Goal: Communication & Community: Answer question/provide support

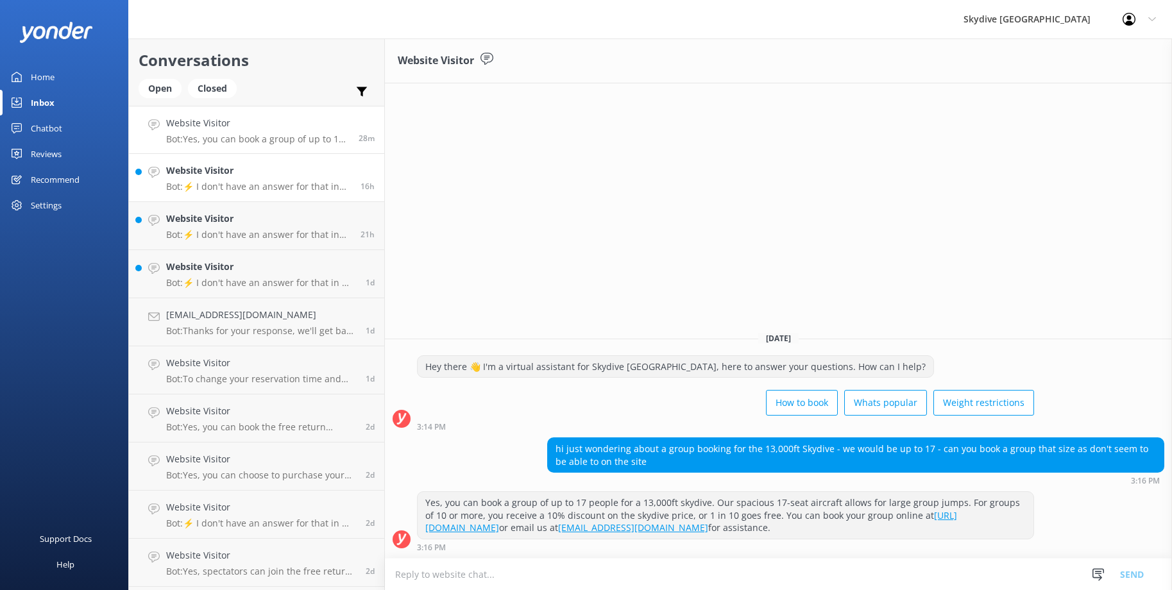
click at [244, 183] on p "Bot: ⚡ I don't have an answer for that in my knowledge base. Please try and rep…" at bounding box center [258, 187] width 185 height 12
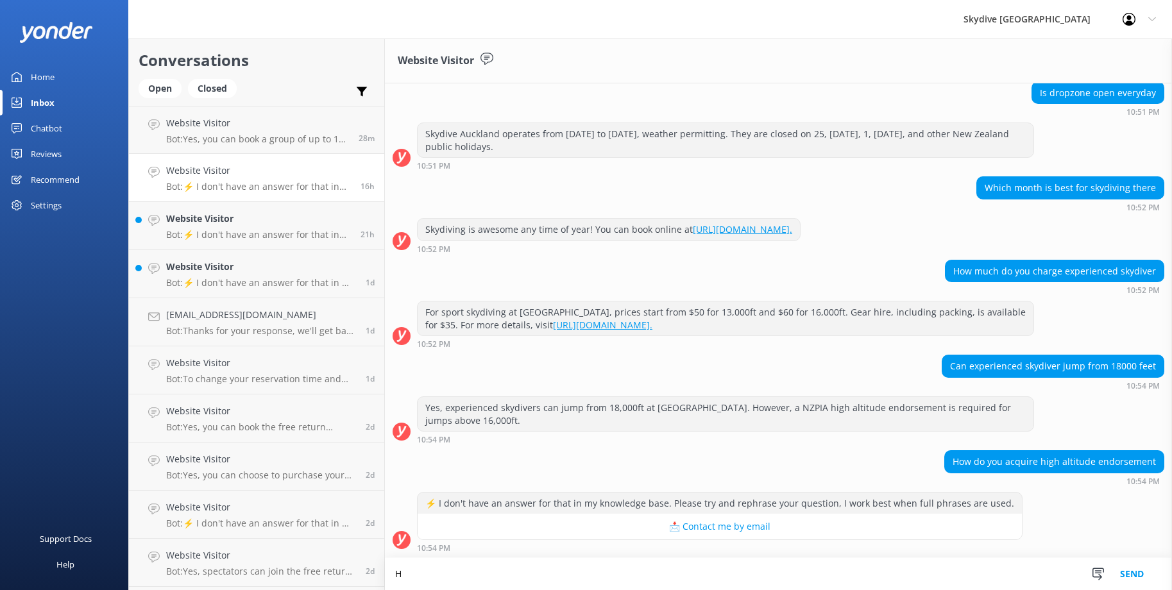
scroll to position [119, 0]
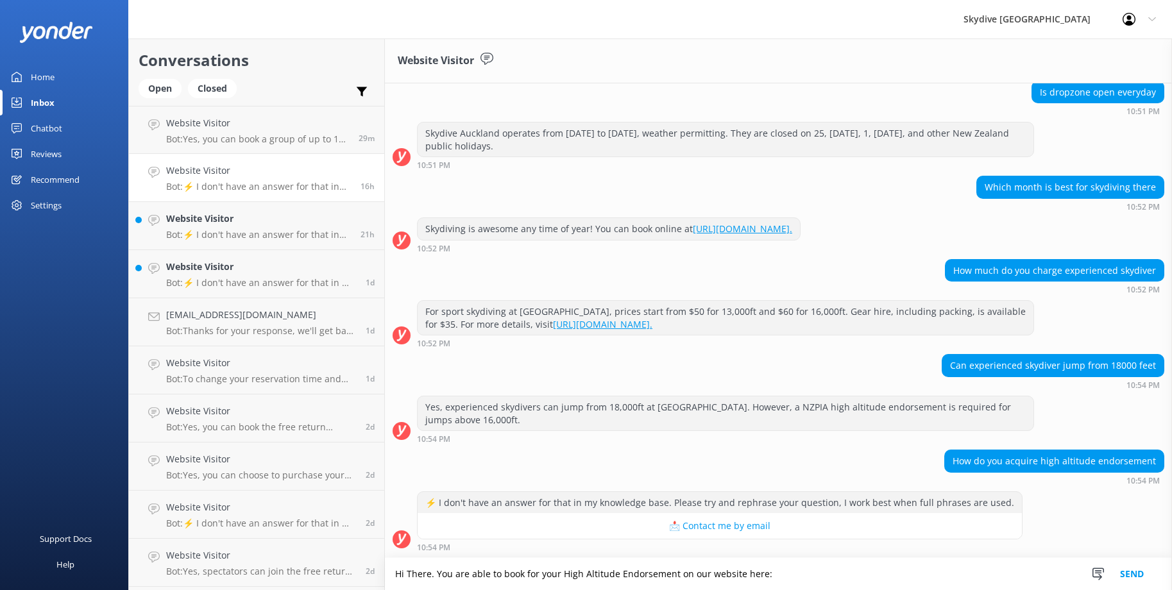
paste textarea "[URL][DOMAIN_NAME]"
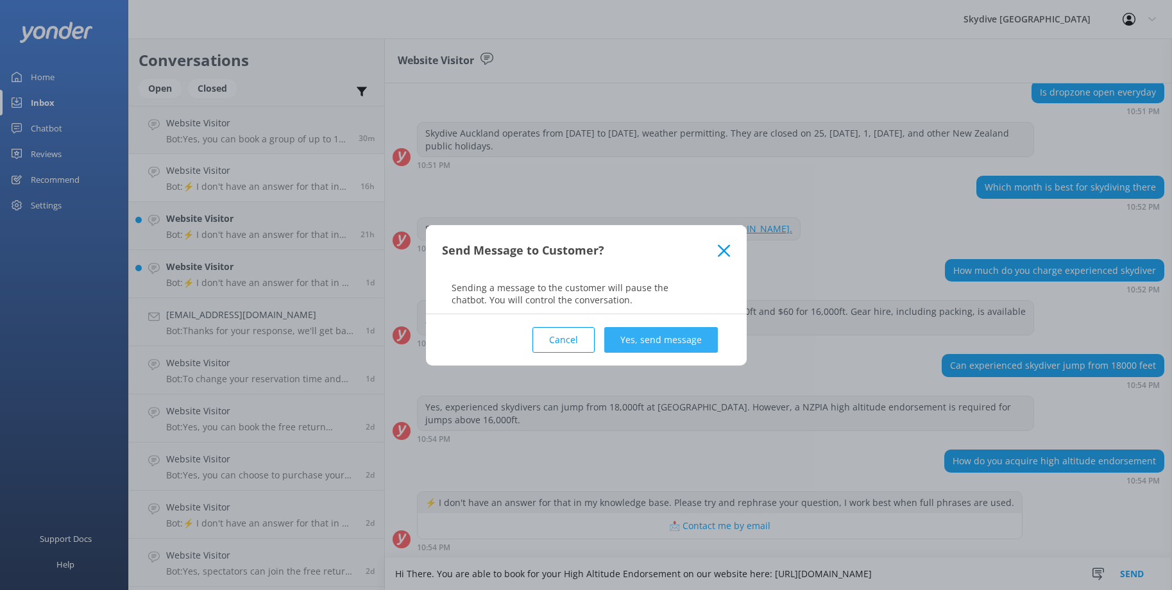
type textarea "Hi There. You are able to book for your High Altitude Endorsement on our websit…"
click at [641, 341] on button "Yes, send message" at bounding box center [661, 340] width 114 height 26
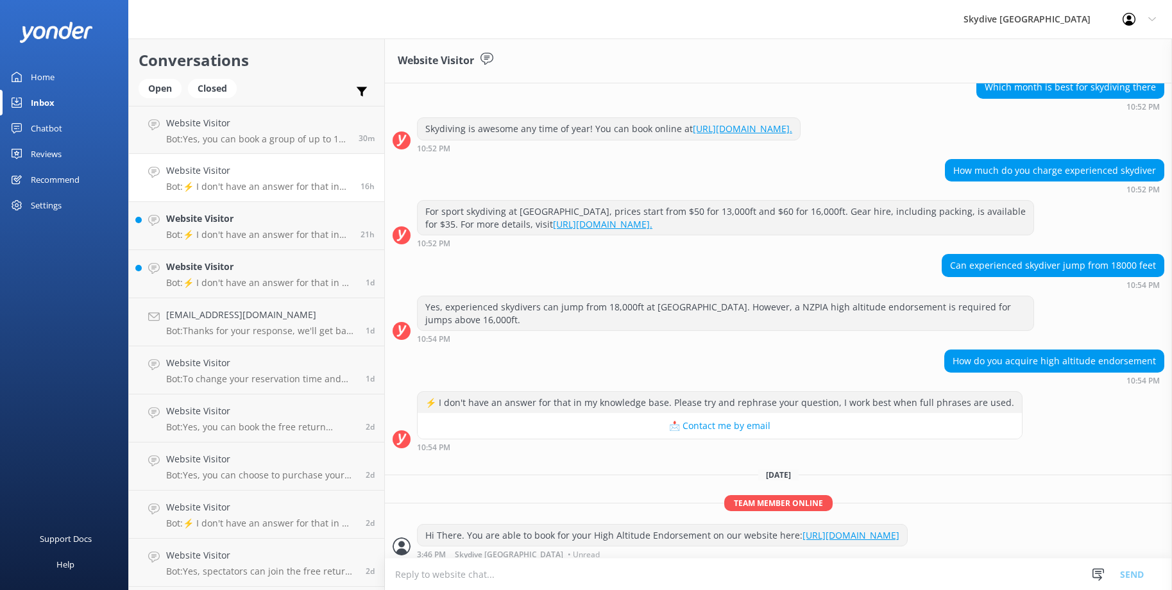
scroll to position [238, 0]
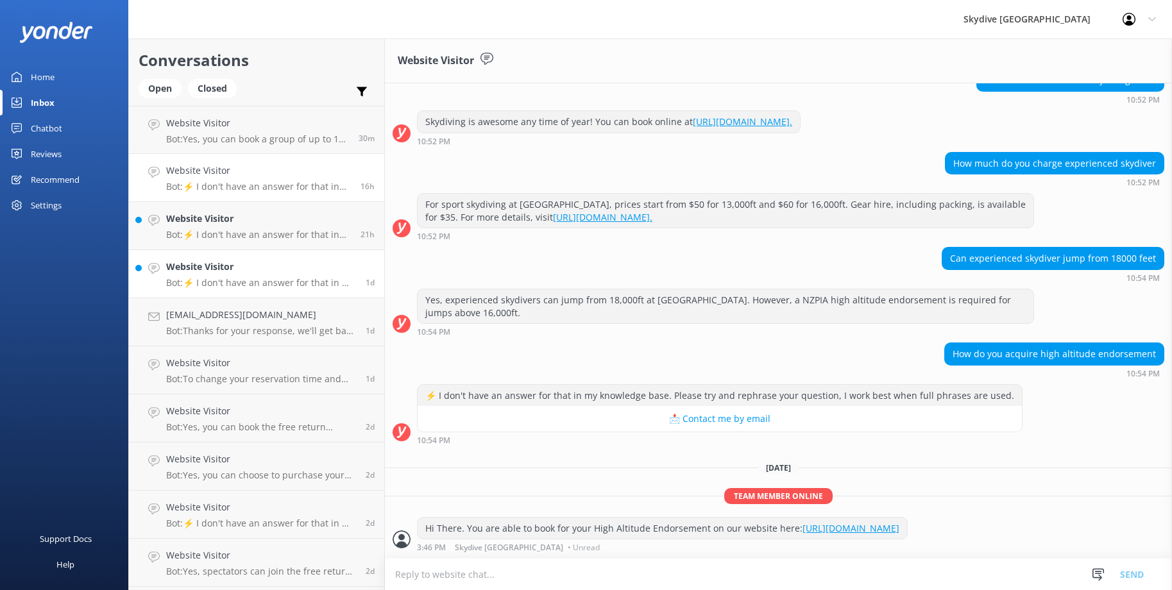
click at [273, 253] on link "Website Visitor Bot: ⚡ I don't have an answer for that in my knowledge base. Pl…" at bounding box center [256, 274] width 255 height 48
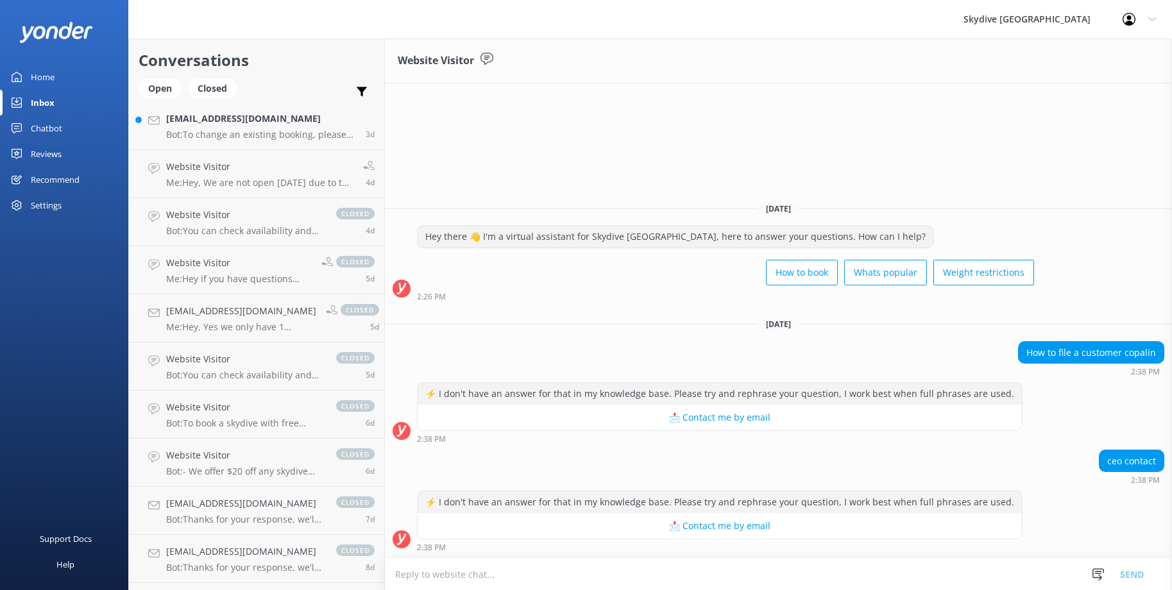
scroll to position [494, 0]
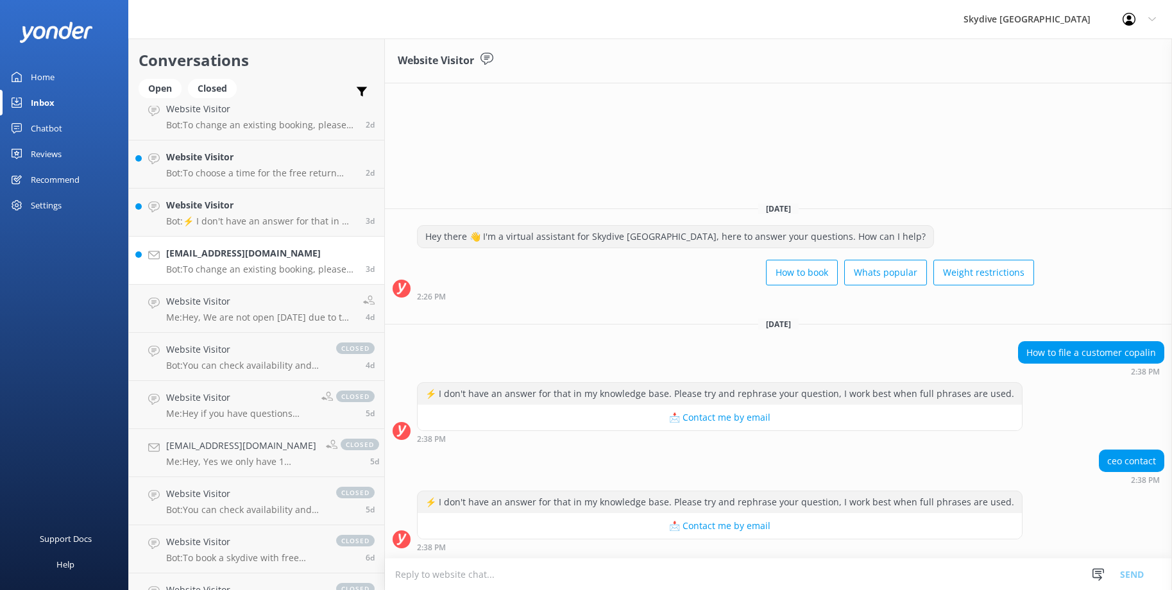
click at [219, 260] on div "[EMAIL_ADDRESS][DOMAIN_NAME] Bot: To change an existing booking, please forward…" at bounding box center [261, 260] width 190 height 28
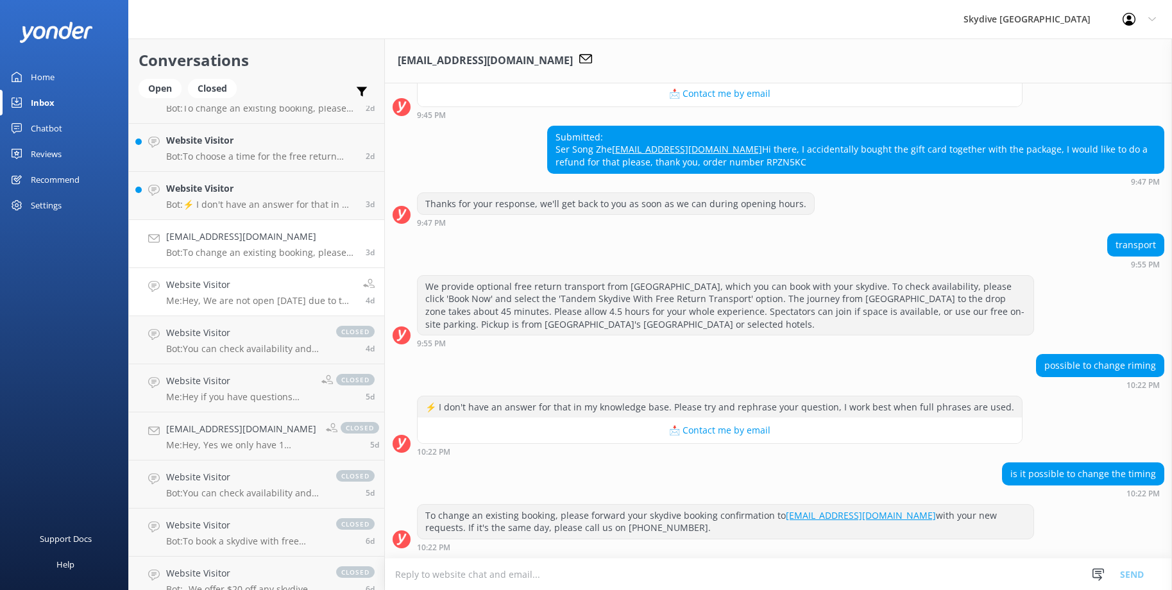
scroll to position [491, 0]
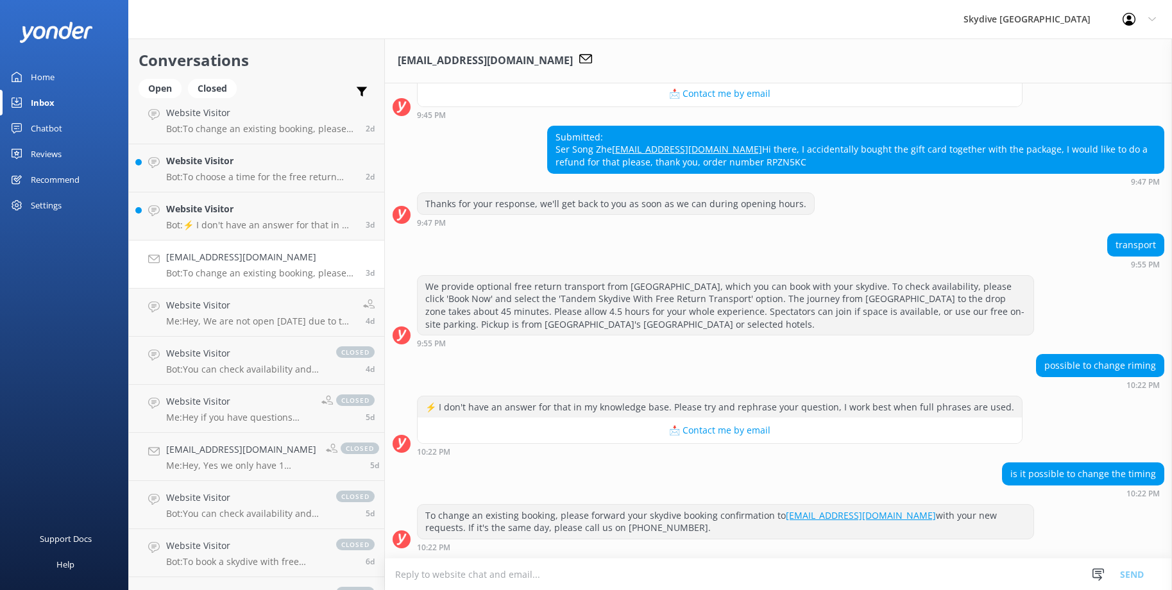
click at [269, 273] on p "Bot: To change an existing booking, please forward your skydive booking confirm…" at bounding box center [261, 273] width 190 height 12
click at [255, 224] on p "Bot: ⚡ I don't have an answer for that in my knowledge base. Please try and rep…" at bounding box center [261, 225] width 190 height 12
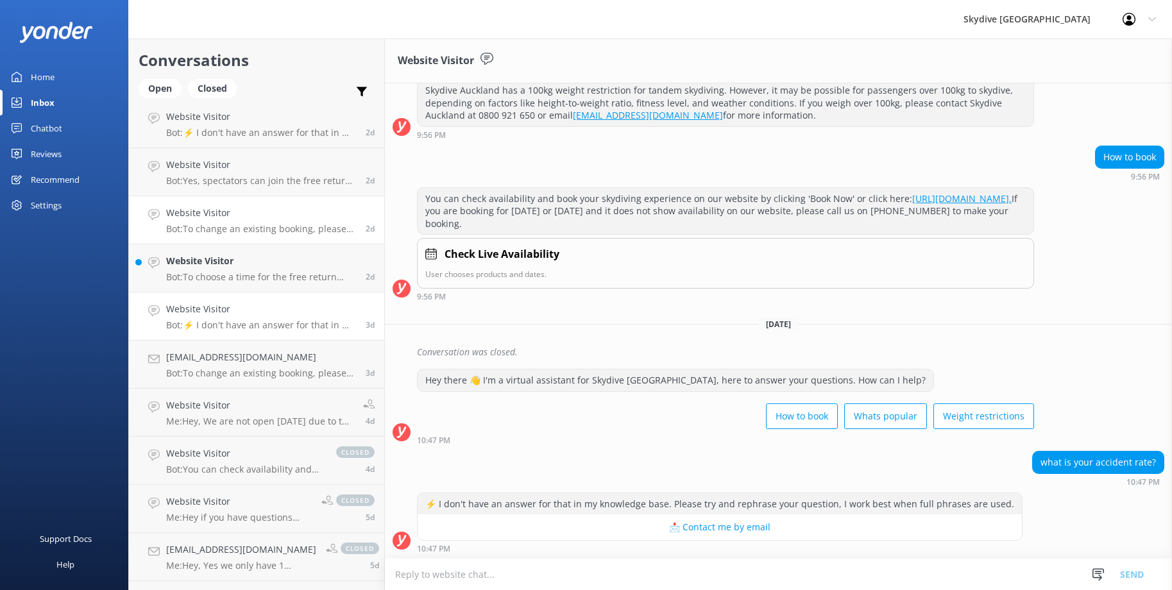
scroll to position [389, 0]
click at [249, 269] on h4 "Website Visitor" at bounding box center [261, 263] width 190 height 14
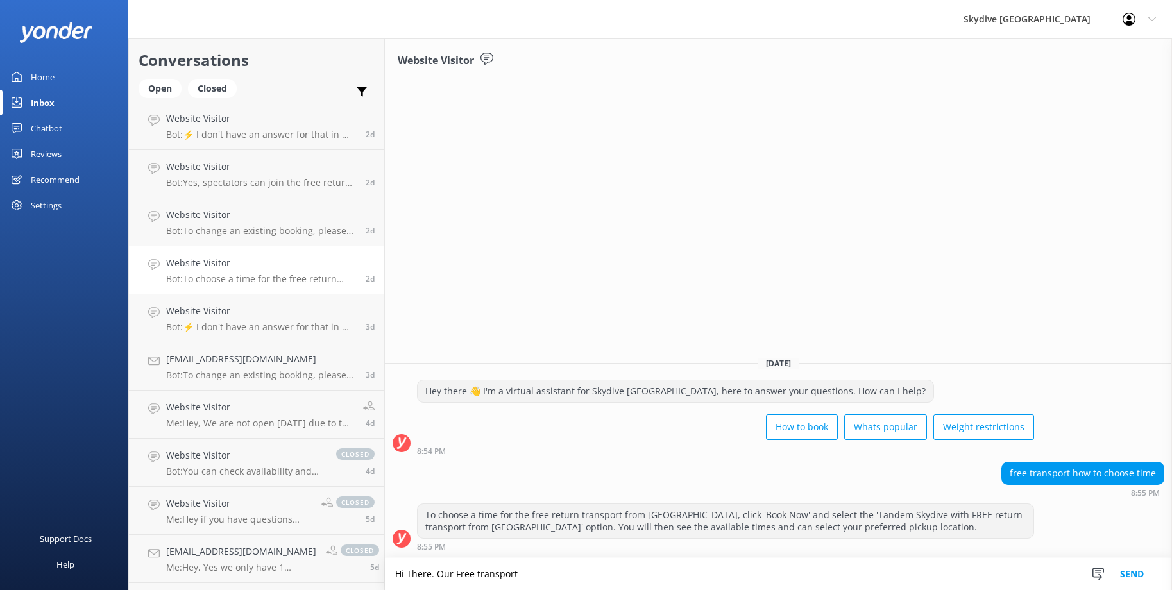
click at [548, 578] on textarea "Hi There. Our Free transport" at bounding box center [778, 574] width 787 height 32
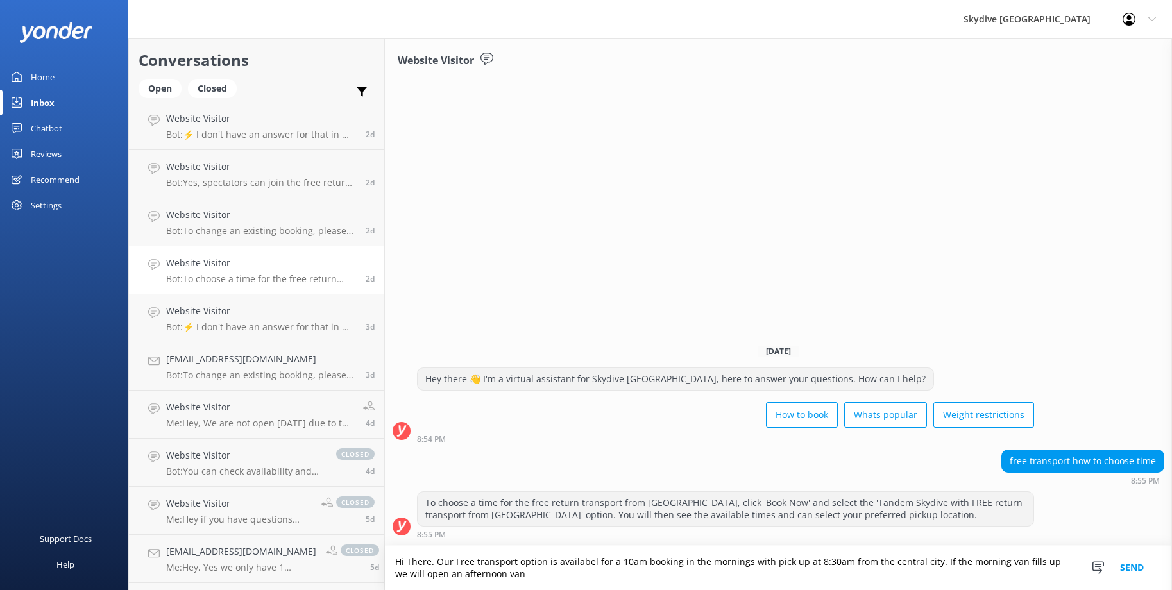
click at [591, 561] on textarea "Hi There. Our Free transport option is availabel for a 10am booking in the morn…" at bounding box center [778, 568] width 787 height 44
drag, startPoint x: 510, startPoint y: 576, endPoint x: 492, endPoint y: 575, distance: 18.0
click at [492, 575] on textarea "Hi There. Our Free transport option is available for a 10am booking in the morn…" at bounding box center [778, 568] width 787 height 44
drag, startPoint x: 643, startPoint y: 560, endPoint x: 677, endPoint y: 559, distance: 33.4
click at [677, 559] on textarea "Hi There. Our Free transport option is available for a 10am booking in the morn…" at bounding box center [778, 568] width 787 height 44
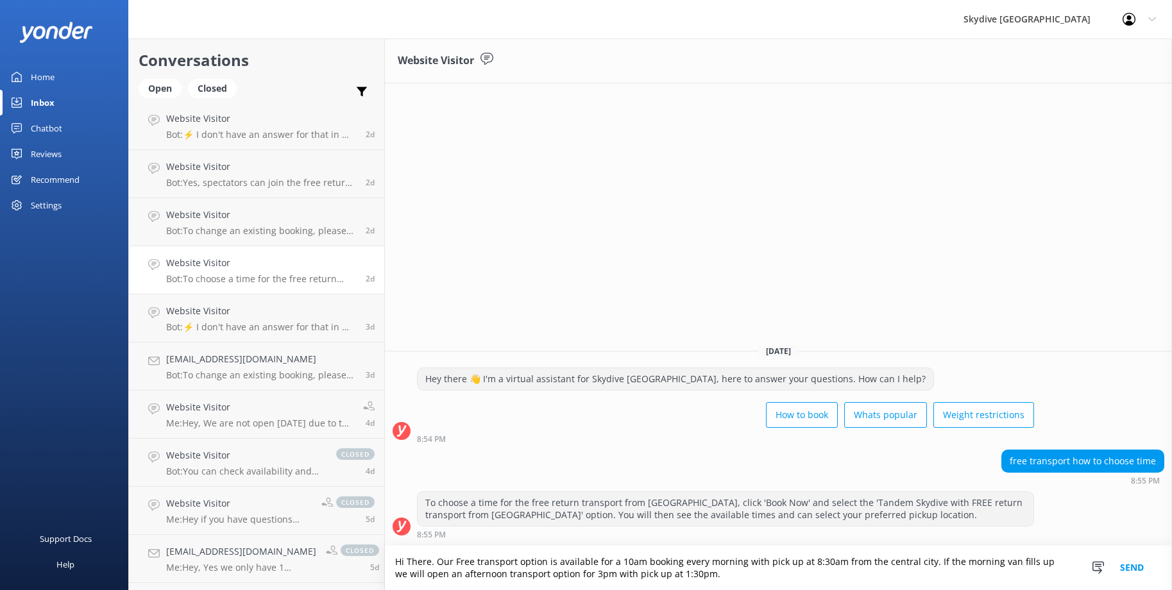
click at [741, 576] on textarea "Hi There. Our Free transport option is available for a 10am booking every morni…" at bounding box center [778, 568] width 787 height 44
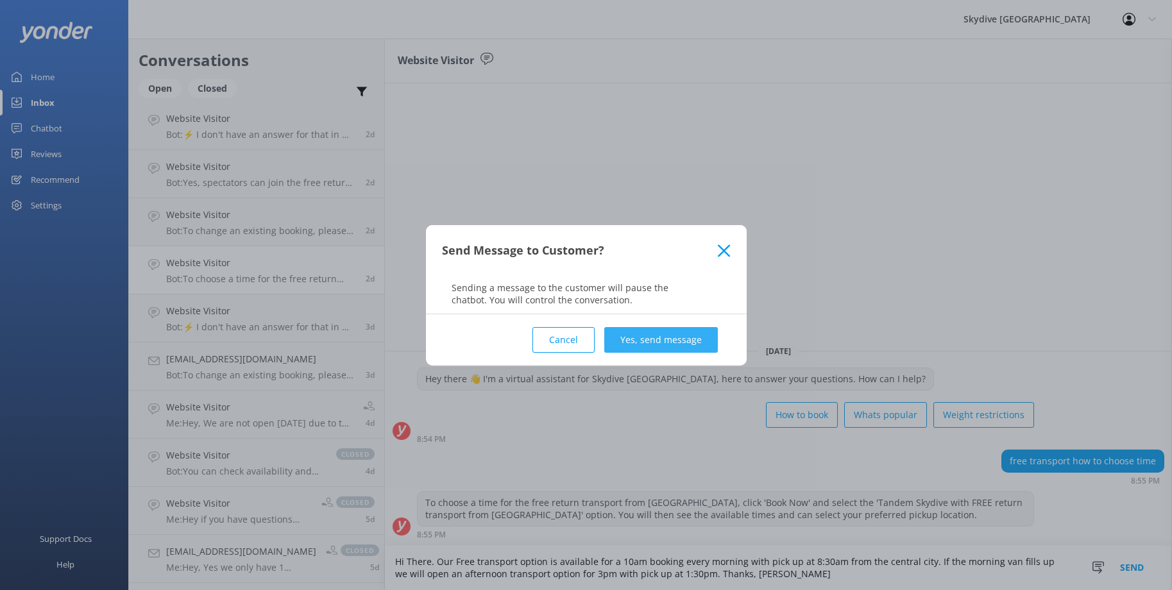
type textarea "Hi There. Our Free transport option is available for a 10am booking every morni…"
click at [627, 346] on button "Yes, send message" at bounding box center [661, 340] width 114 height 26
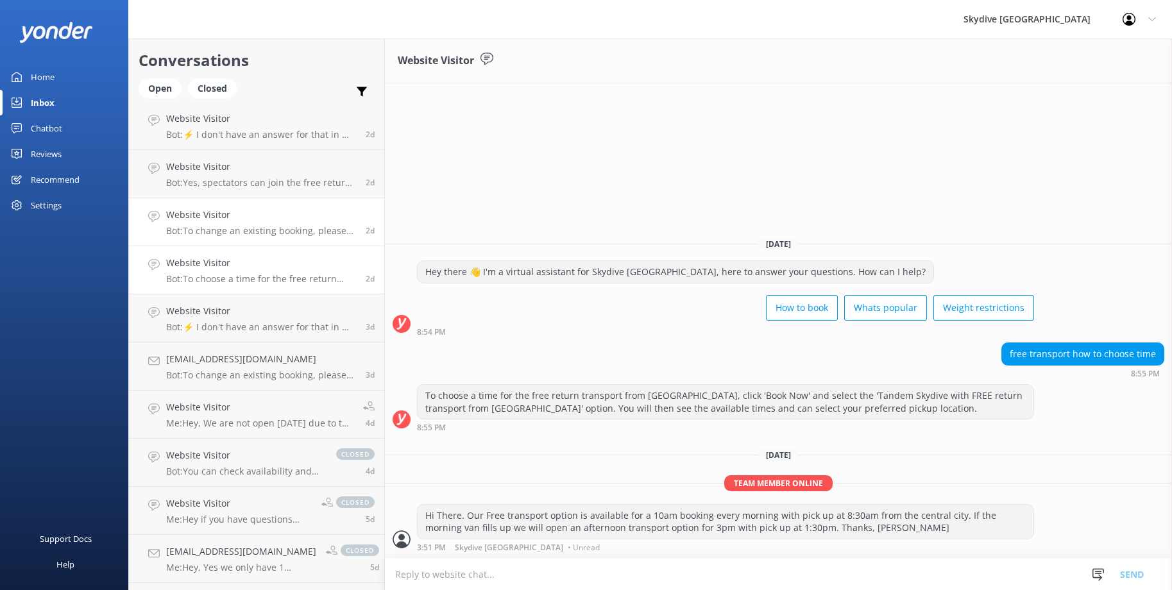
click at [292, 228] on p "Bot: To change an existing booking, please forward your skydive booking confirm…" at bounding box center [261, 231] width 190 height 12
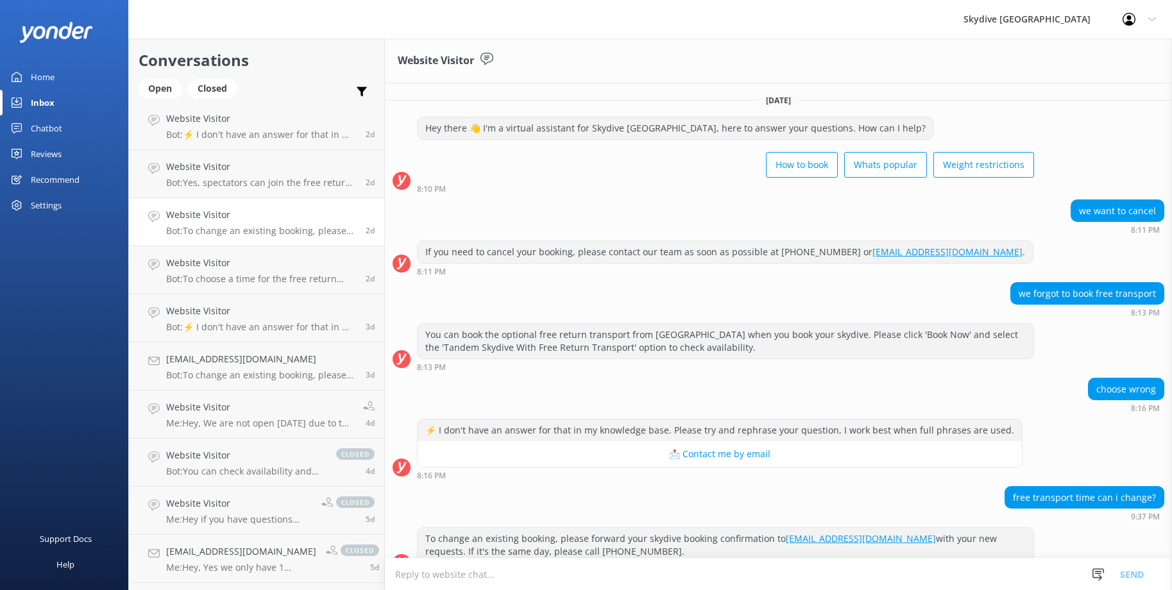
scroll to position [22, 0]
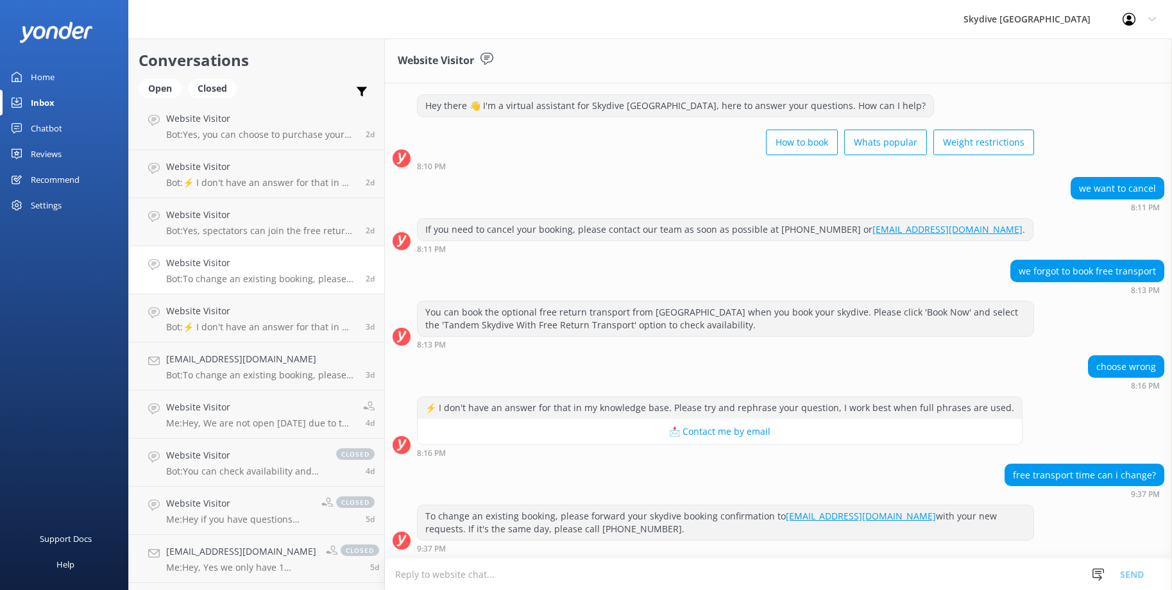
click at [242, 256] on h4 "Website Visitor" at bounding box center [261, 263] width 190 height 14
click at [274, 271] on div "Website Visitor Bot: To change an existing booking, please forward your skydive…" at bounding box center [261, 270] width 190 height 28
click at [272, 318] on div "Website Visitor Bot: ⚡ I don't have an answer for that in my knowledge base. Pl…" at bounding box center [261, 318] width 190 height 28
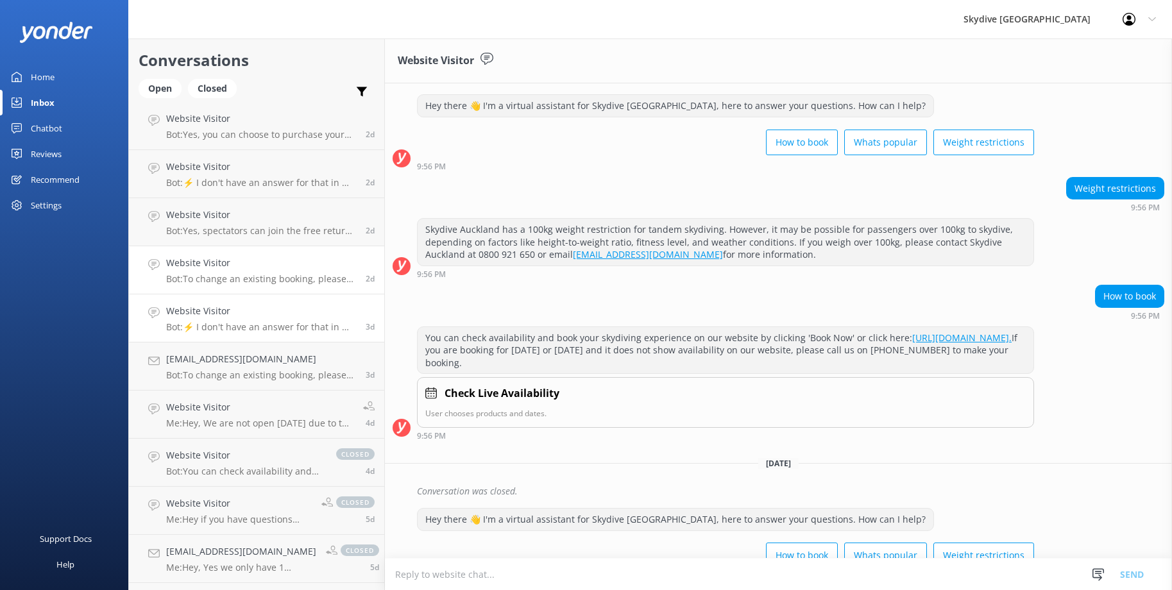
click at [279, 278] on p "Bot: To change an existing booking, please forward your skydive booking confirm…" at bounding box center [261, 279] width 190 height 12
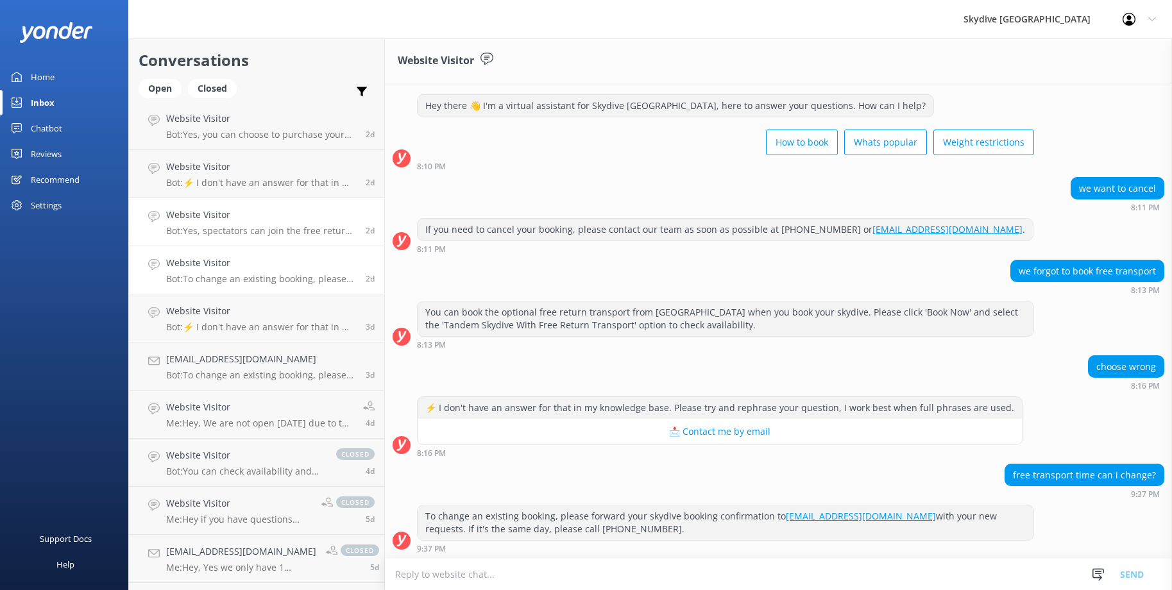
click at [282, 223] on div "Website Visitor Bot: Yes, spectators can join the free return transport from [G…" at bounding box center [261, 222] width 190 height 28
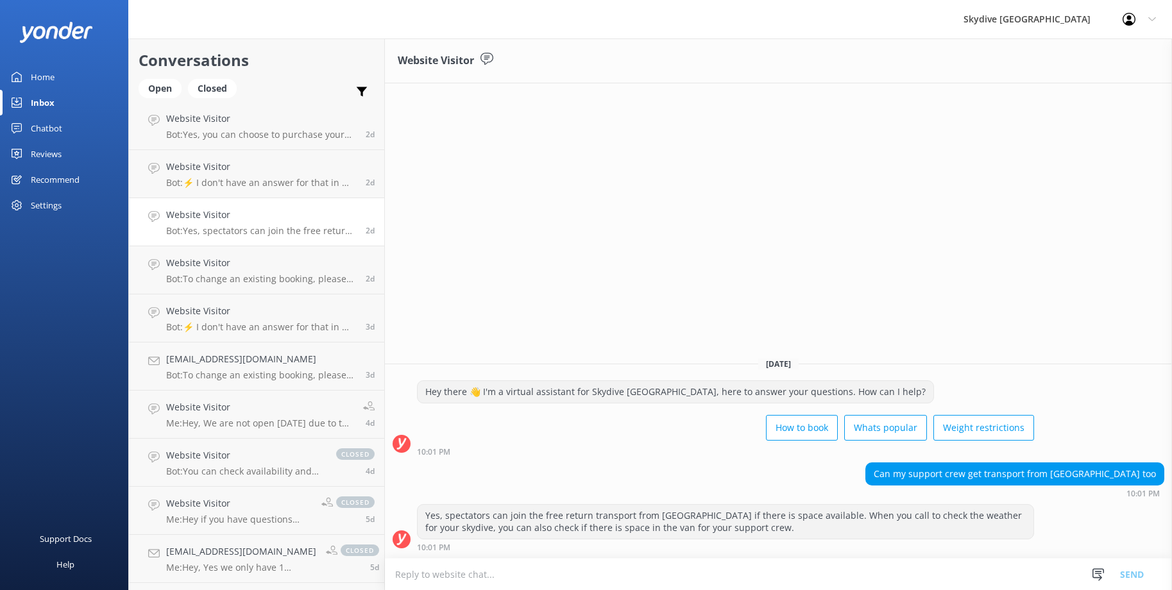
click at [265, 220] on h4 "Website Visitor" at bounding box center [261, 215] width 190 height 14
click at [253, 225] on p "Bot: Yes, spectators can join the free return transport from [GEOGRAPHIC_DATA] …" at bounding box center [261, 231] width 190 height 12
click at [256, 180] on p "Bot: ⚡ I don't have an answer for that in my knowledge base. Please try and rep…" at bounding box center [261, 183] width 190 height 12
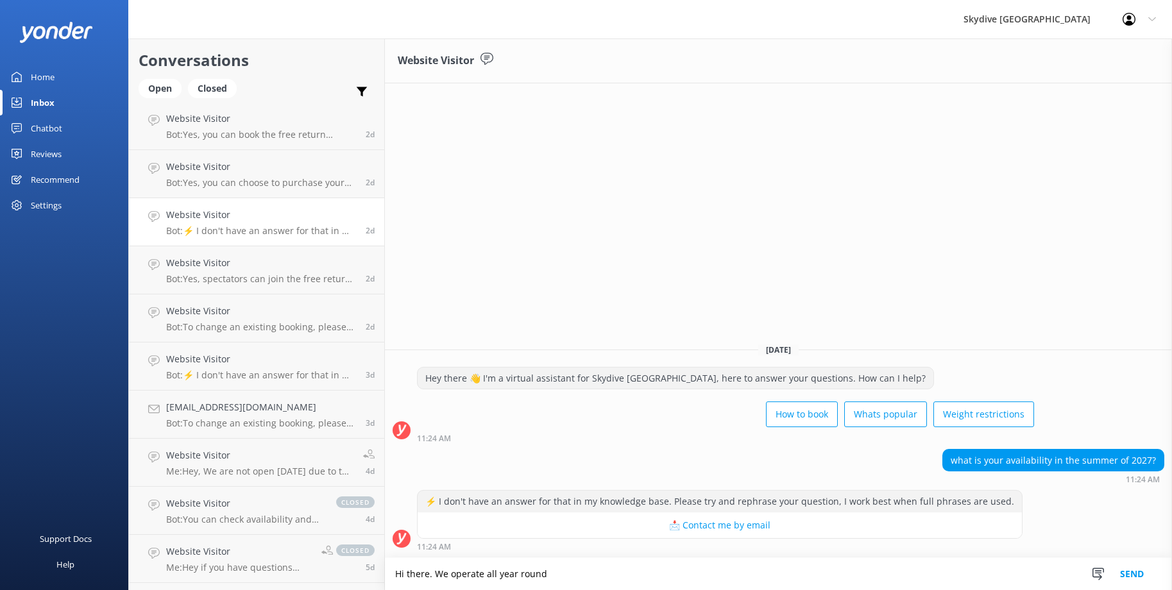
drag, startPoint x: 547, startPoint y: 573, endPoint x: 435, endPoint y: 573, distance: 111.6
click at [436, 573] on textarea "Hi there. We operate all year round" at bounding box center [778, 574] width 787 height 32
paste textarea "are open every day except 25th, [DATE] and 1st, [DATE] and NZ public holidays. …"
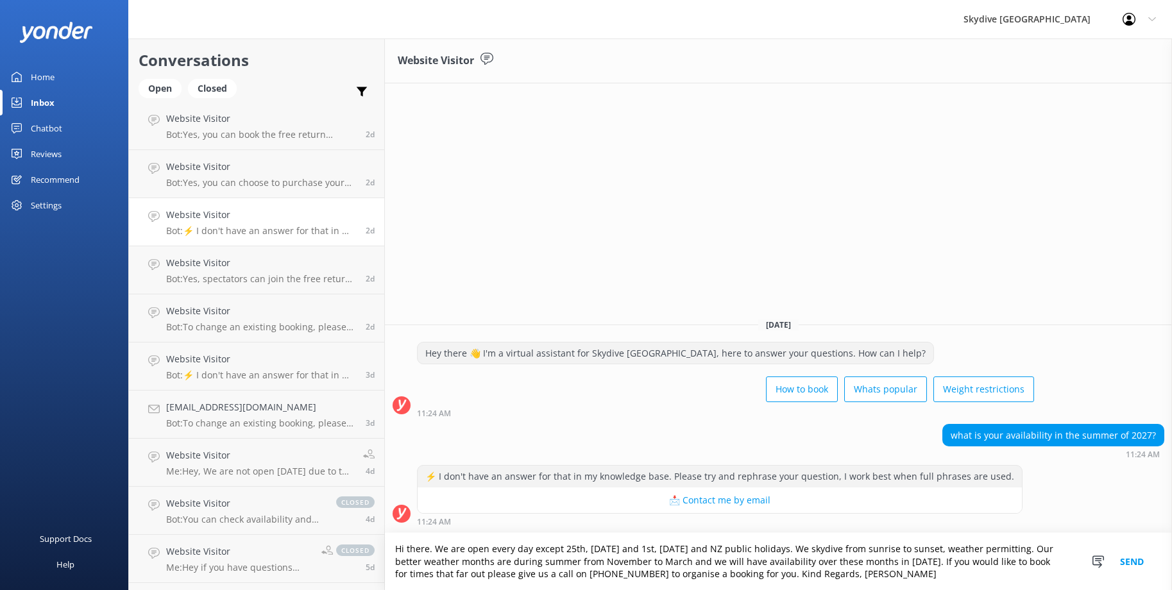
type textarea "Hi there. We are open every day except 25th, [DATE] and 1st, [DATE] and NZ publ…"
click at [1123, 560] on button "Send" at bounding box center [1131, 561] width 48 height 57
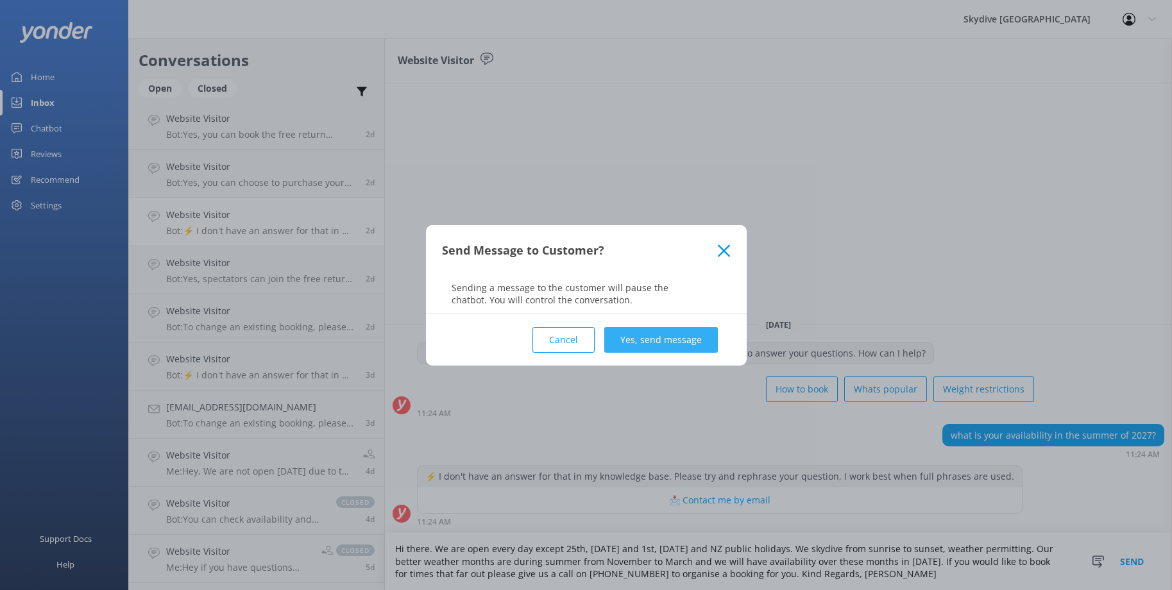
click at [644, 338] on button "Yes, send message" at bounding box center [661, 340] width 114 height 26
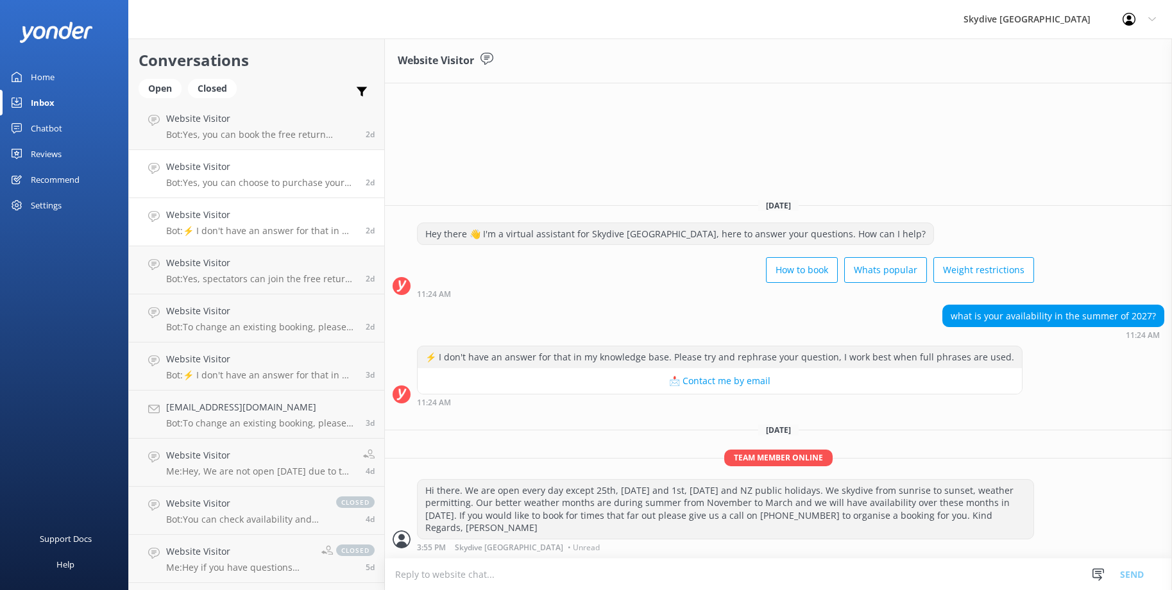
click at [230, 184] on p "Bot: Yes, you can choose to purchase your videos and photos on the day of your …" at bounding box center [261, 183] width 190 height 12
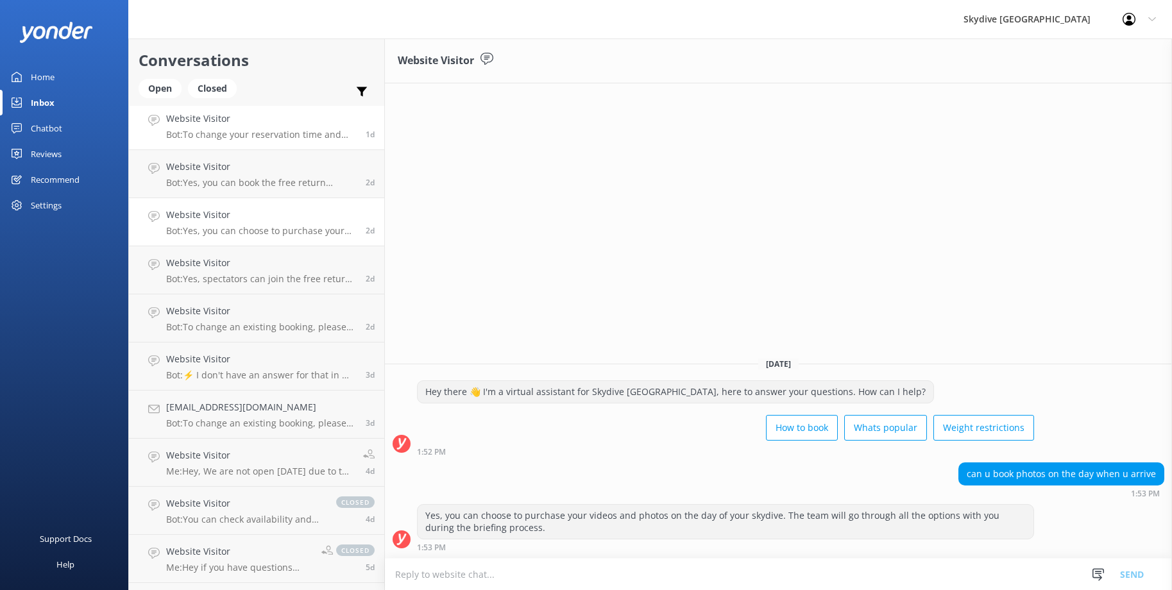
click at [239, 137] on p "Bot: To change your reservation time and include transportation, please forward…" at bounding box center [261, 135] width 190 height 12
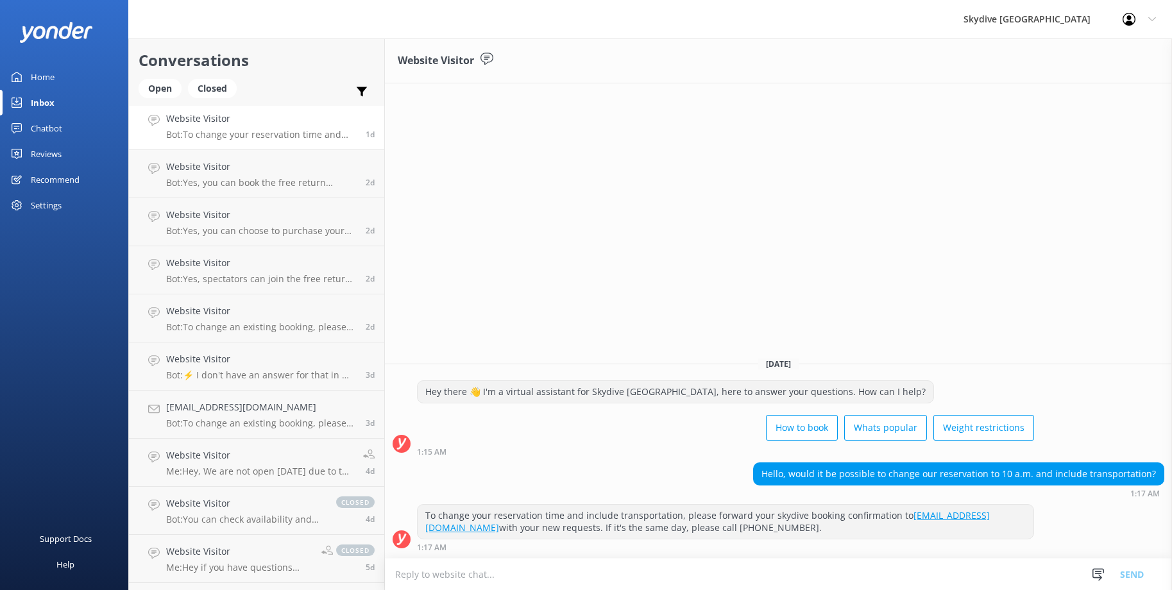
click at [557, 569] on textarea at bounding box center [778, 574] width 787 height 31
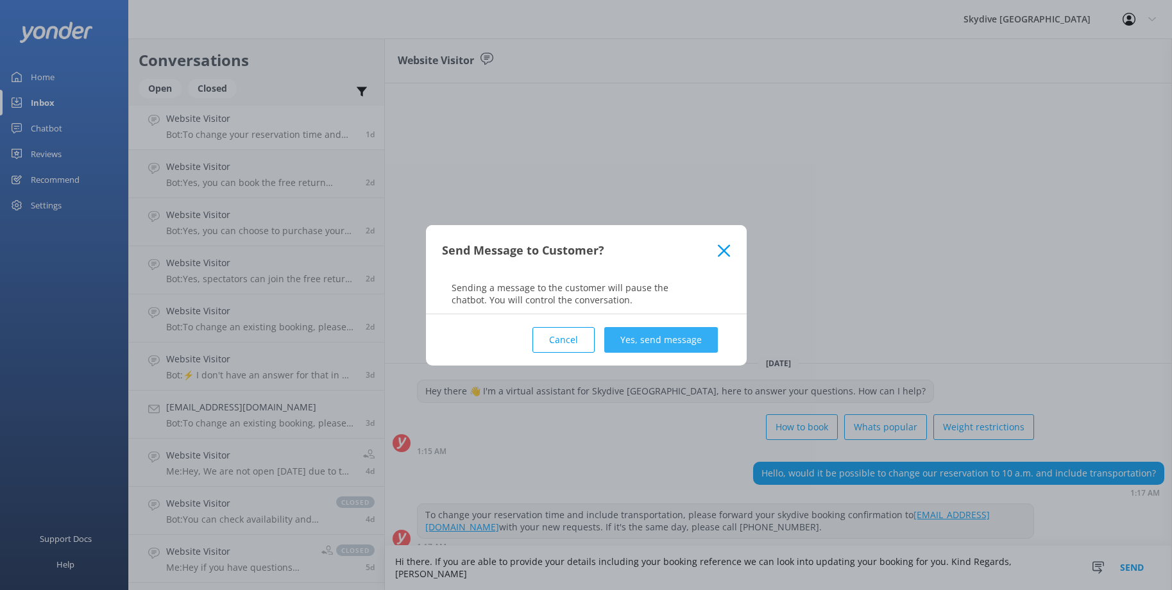
type textarea "Hi there. If you are able to provide your details including your booking refere…"
click at [628, 337] on button "Yes, send message" at bounding box center [661, 340] width 114 height 26
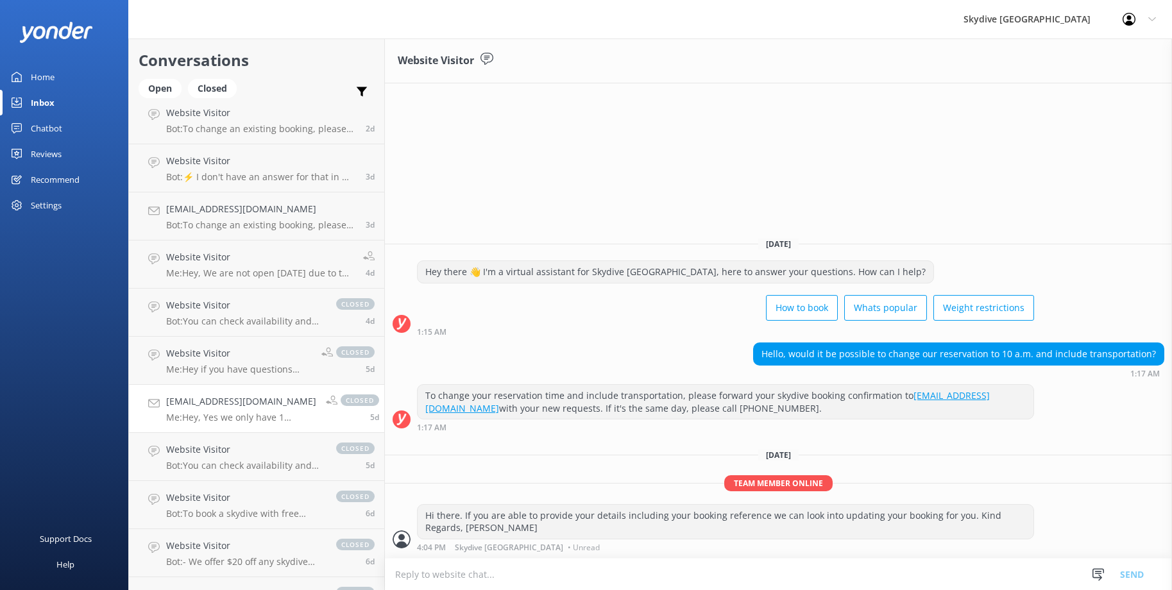
scroll to position [593, 0]
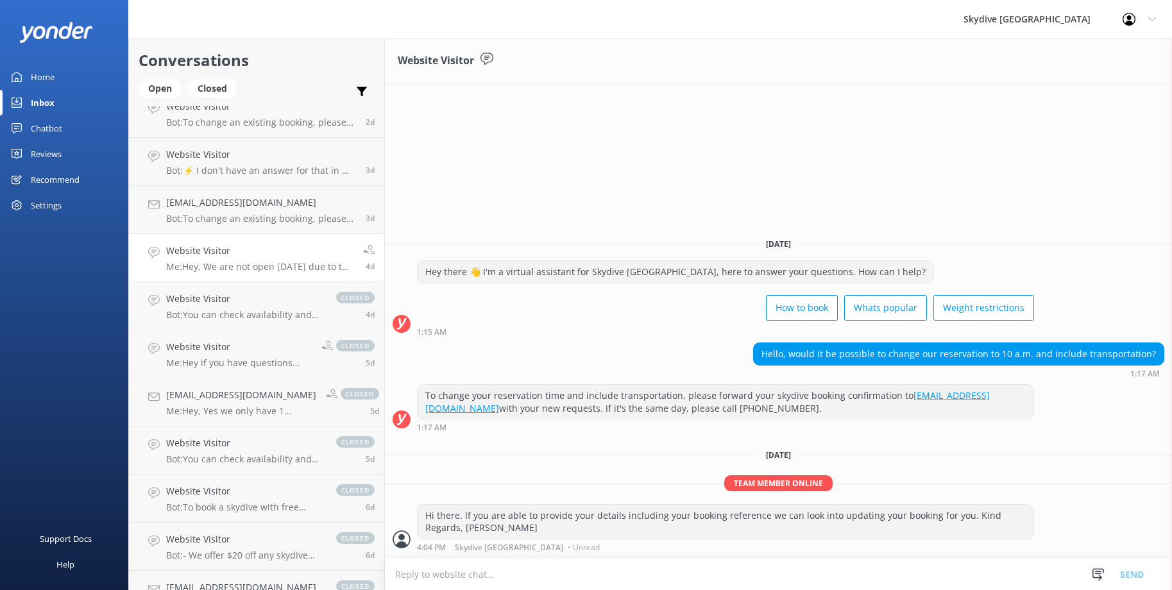
click at [267, 253] on h4 "Website Visitor" at bounding box center [259, 251] width 187 height 14
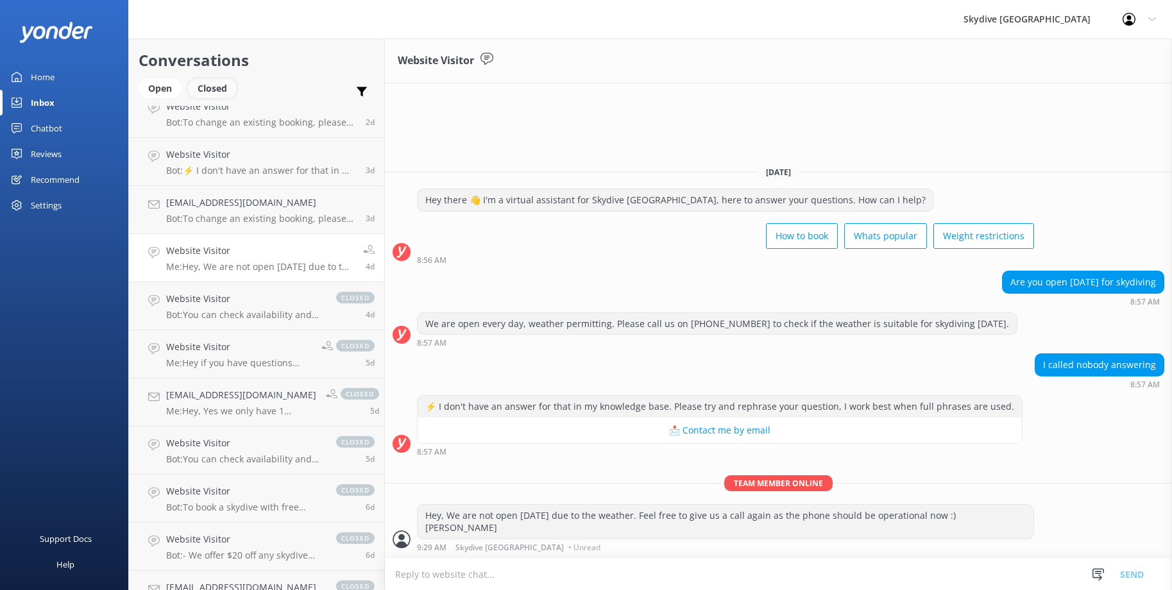
click at [215, 91] on div "Closed" at bounding box center [212, 88] width 49 height 19
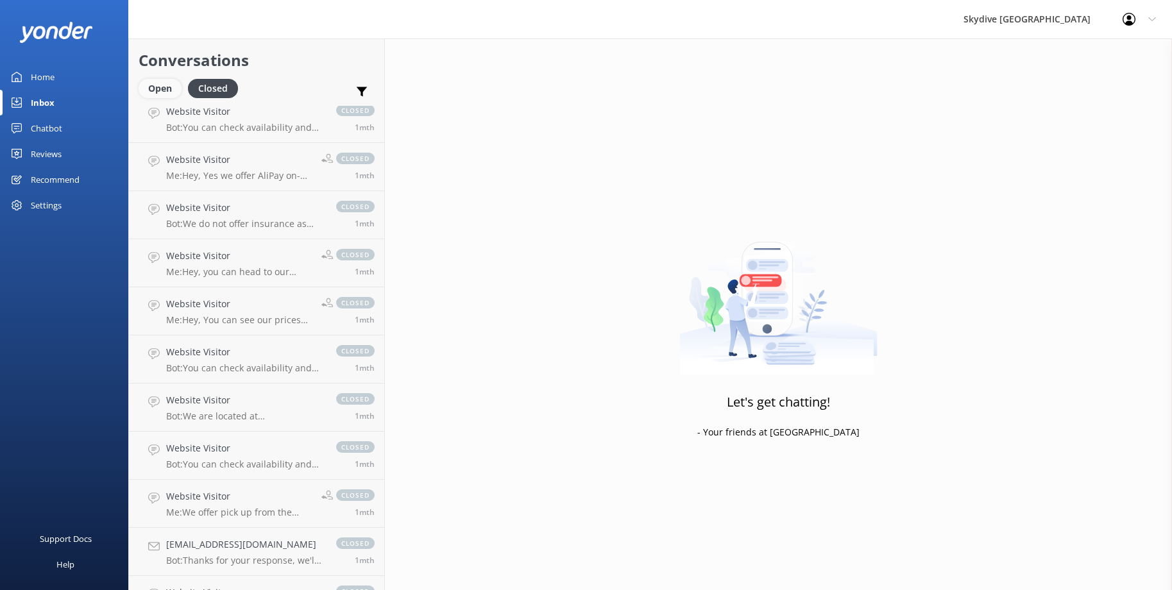
click at [162, 90] on div "Open" at bounding box center [160, 88] width 43 height 19
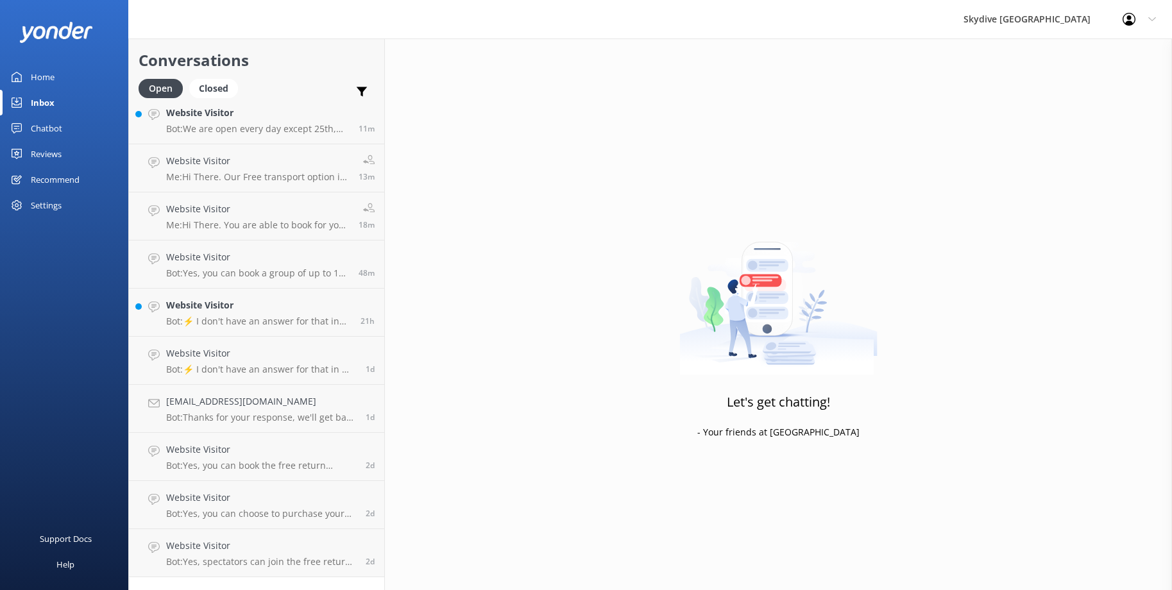
scroll to position [285, 0]
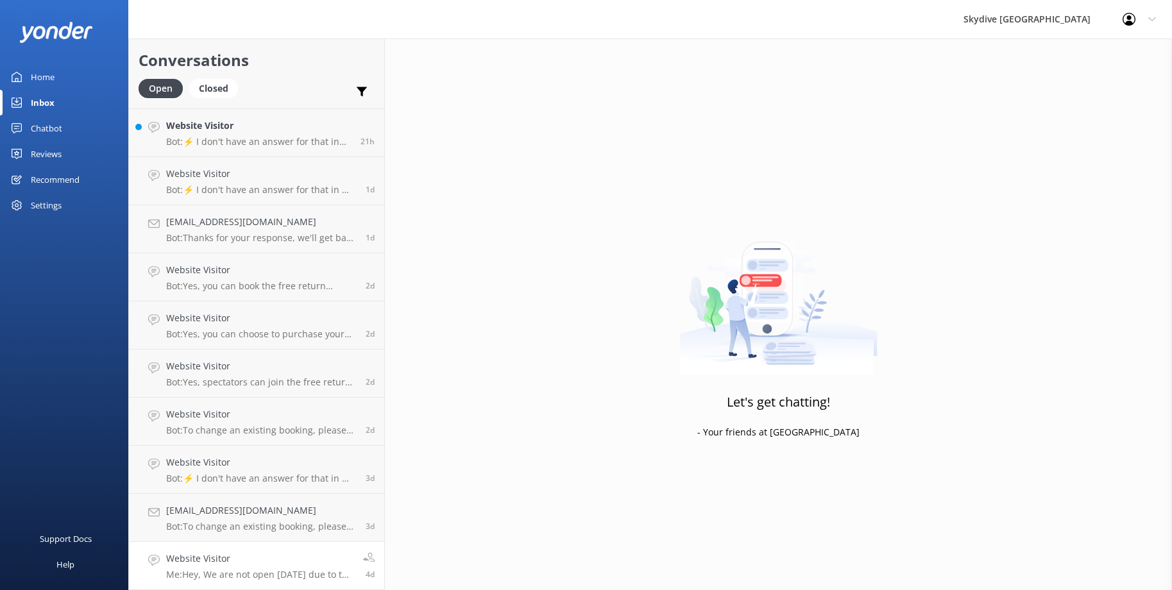
click at [241, 560] on h4 "Website Visitor" at bounding box center [259, 558] width 187 height 14
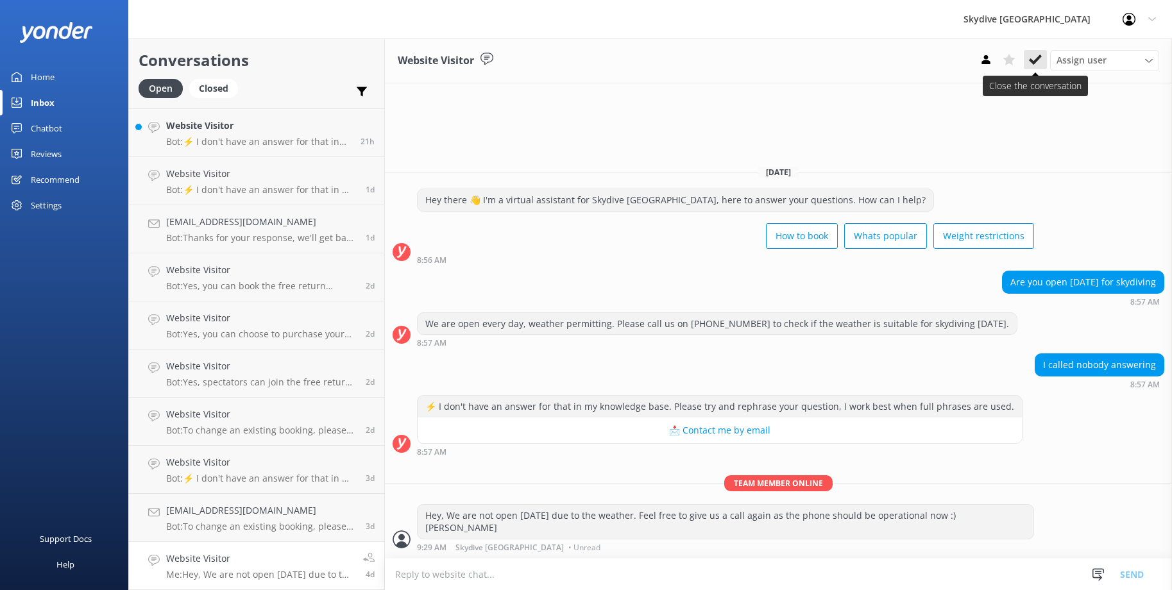
click at [1035, 57] on icon at bounding box center [1035, 59] width 13 height 13
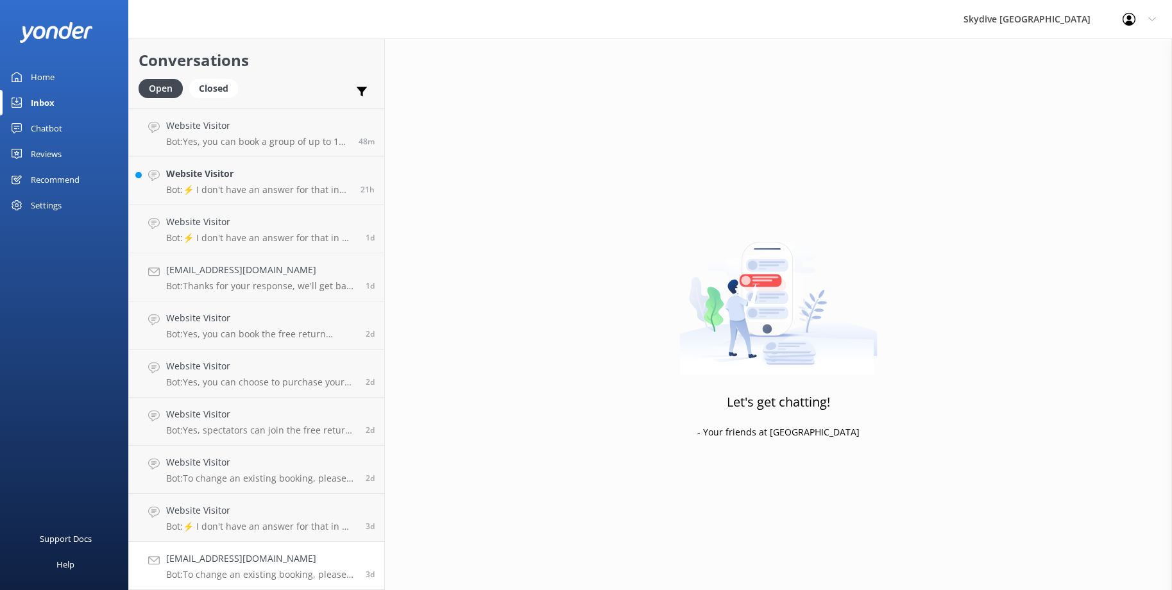
scroll to position [237, 0]
click at [250, 524] on p "Bot: ⚡ I don't have an answer for that in my knowledge base. Please try and rep…" at bounding box center [261, 527] width 190 height 12
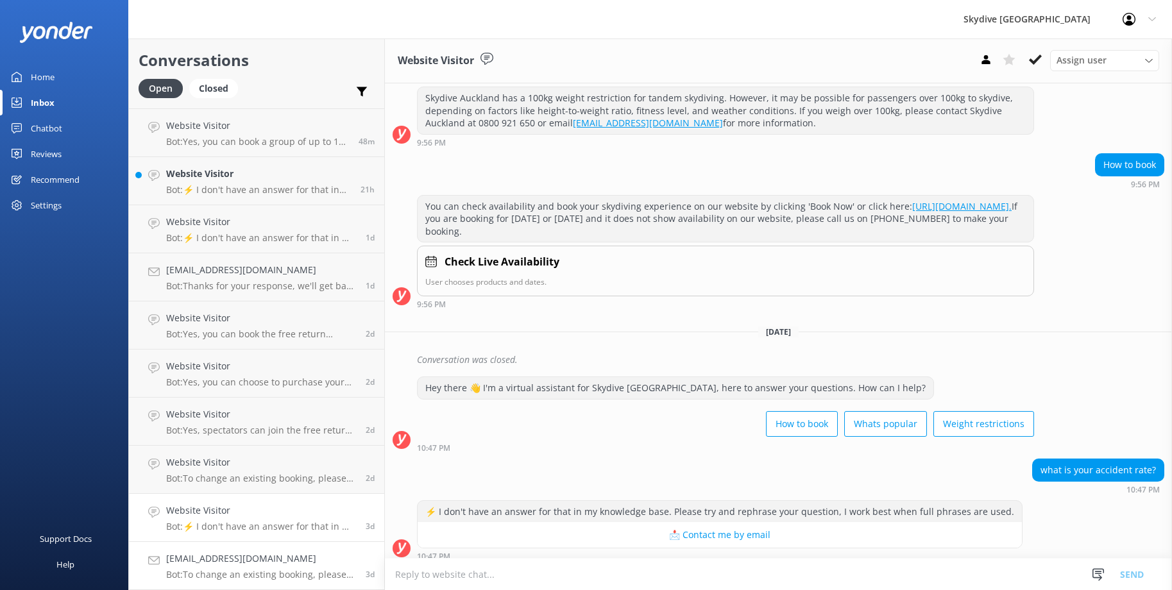
scroll to position [162, 0]
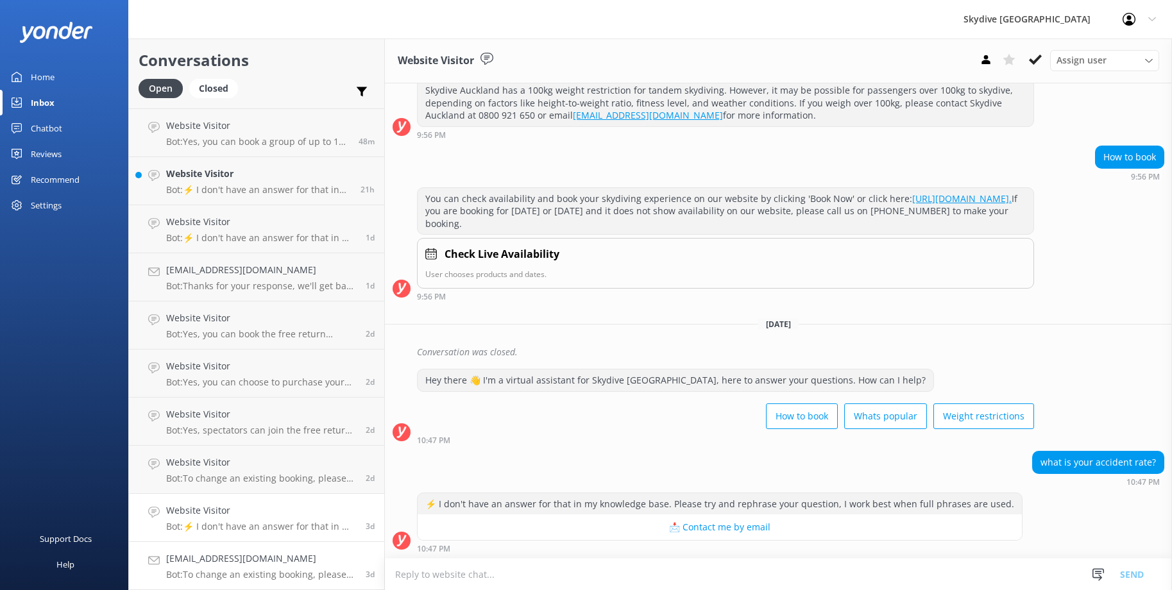
click at [265, 560] on h4 "[EMAIL_ADDRESS][DOMAIN_NAME]" at bounding box center [261, 558] width 190 height 14
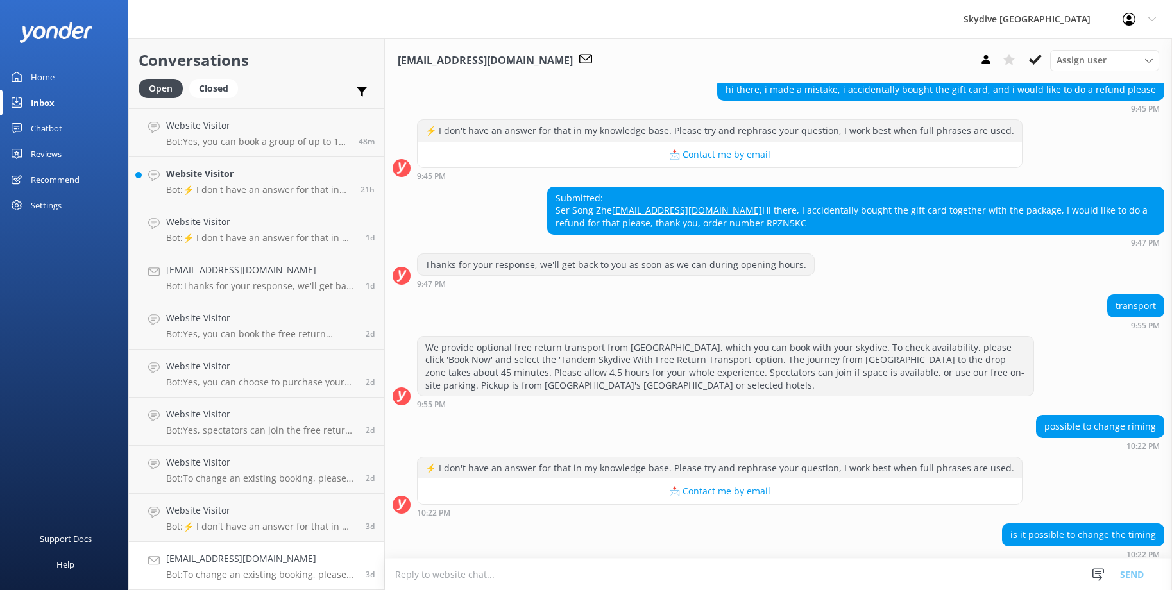
scroll to position [206, 0]
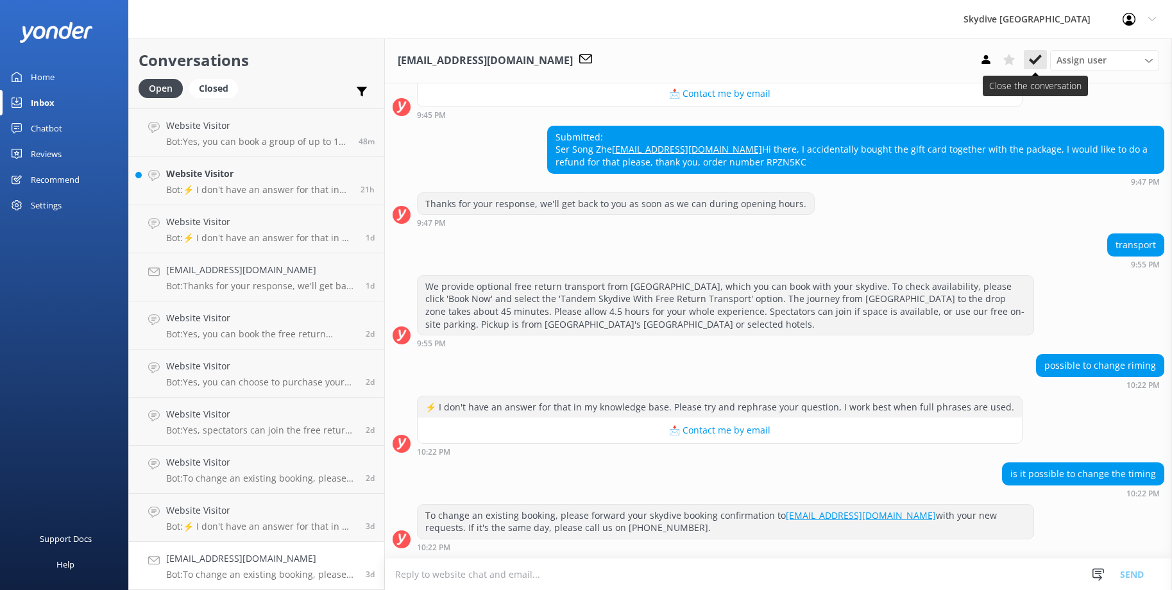
click at [1036, 60] on use at bounding box center [1035, 60] width 13 height 10
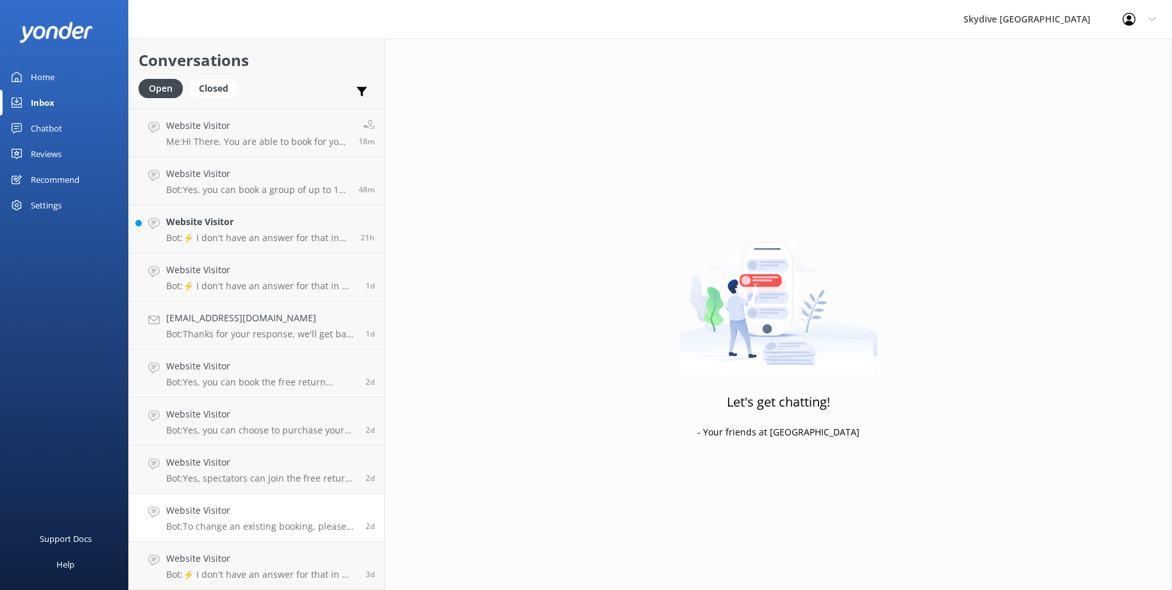
scroll to position [189, 0]
click at [270, 559] on h4 "Website Visitor" at bounding box center [261, 558] width 190 height 14
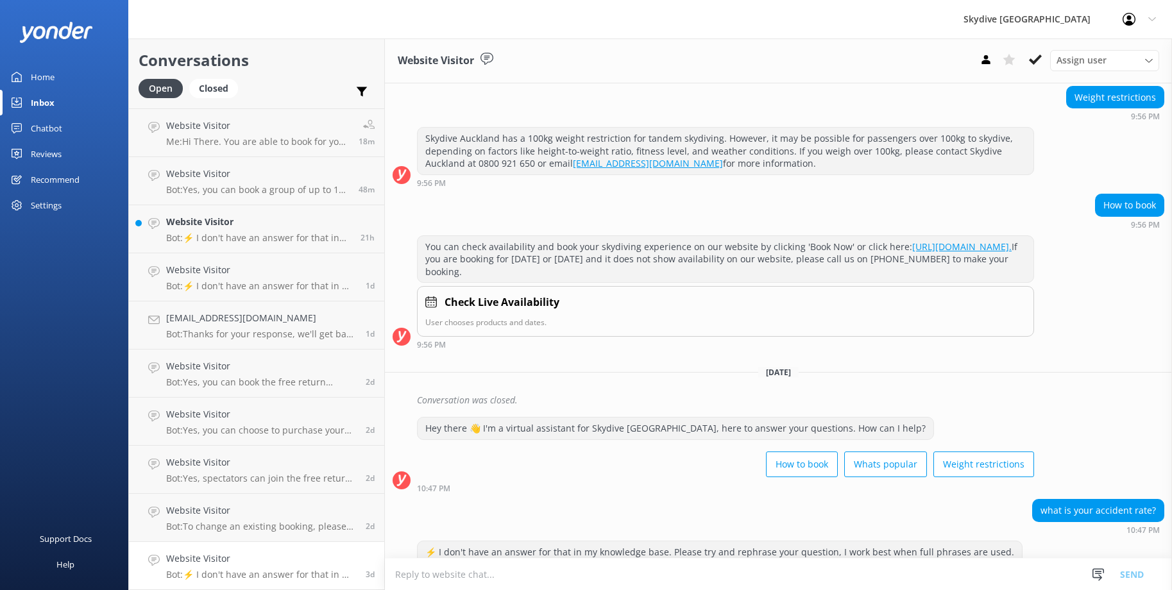
scroll to position [162, 0]
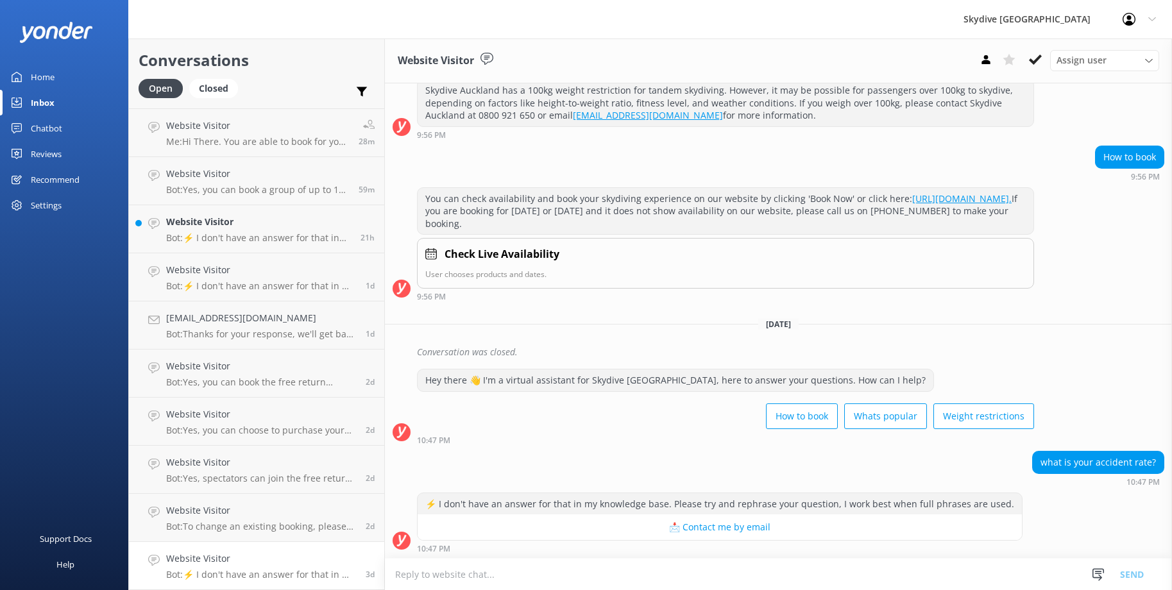
click at [517, 568] on textarea at bounding box center [778, 574] width 787 height 31
paste textarea "At [Your Company Name], safety is our top priority. We adhere to the highest in…"
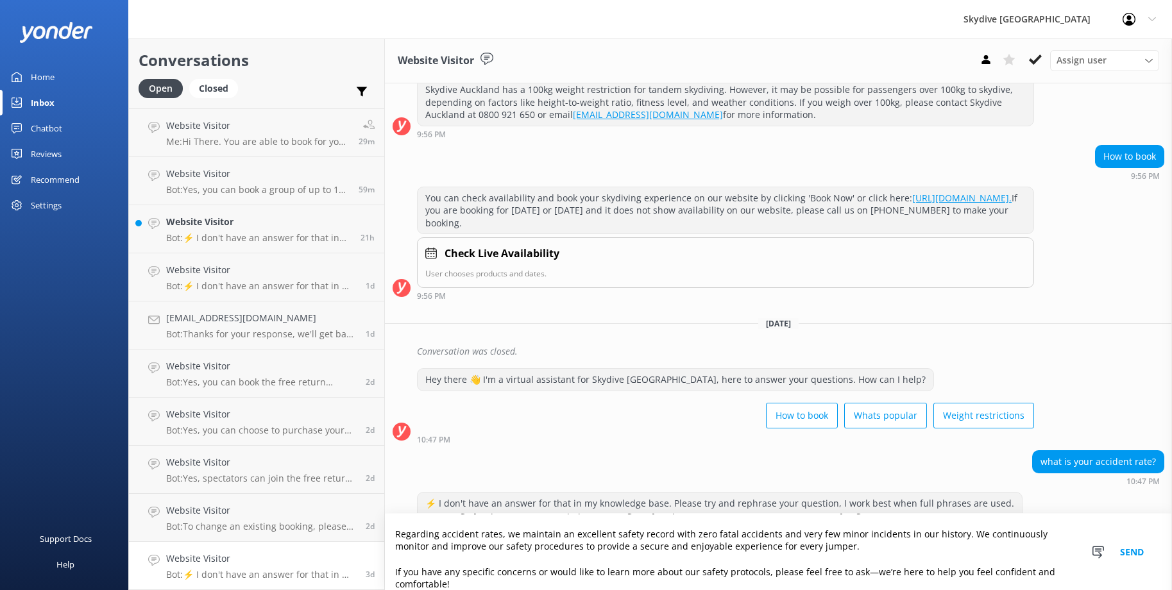
scroll to position [0, 0]
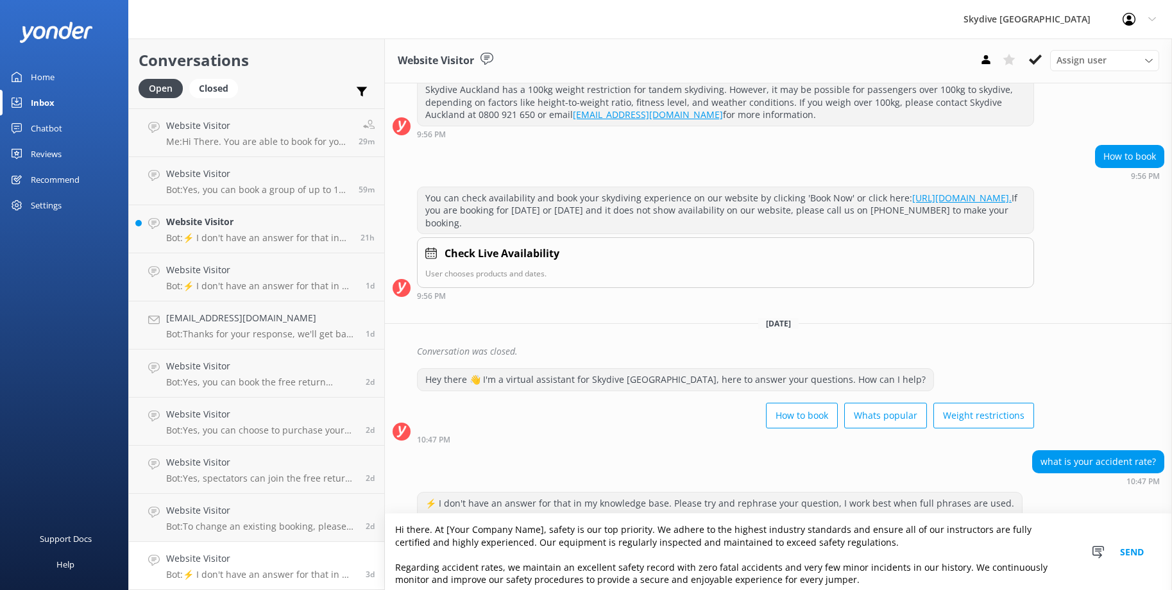
drag, startPoint x: 446, startPoint y: 529, endPoint x: 540, endPoint y: 530, distance: 94.3
click at [540, 530] on textarea "Hi there. At [Your Company Name], safety is our top priority. We adhere to the …" at bounding box center [778, 552] width 787 height 76
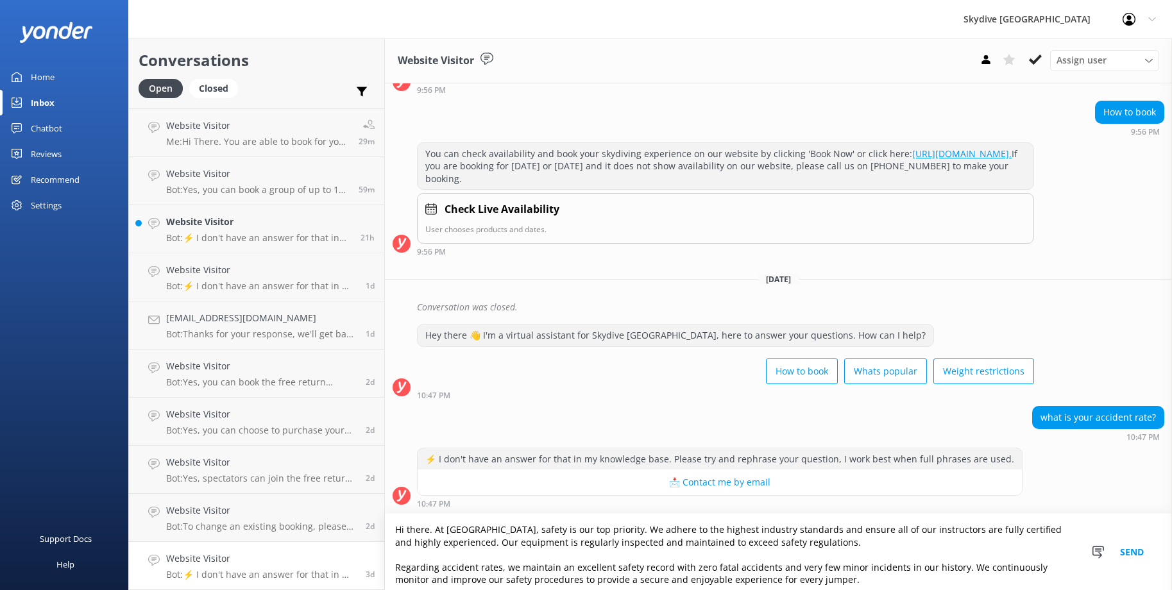
scroll to position [206, 0]
click at [730, 566] on textarea "Hi there. At [GEOGRAPHIC_DATA], safety is our top priority. We adhere to the hi…" at bounding box center [778, 552] width 787 height 76
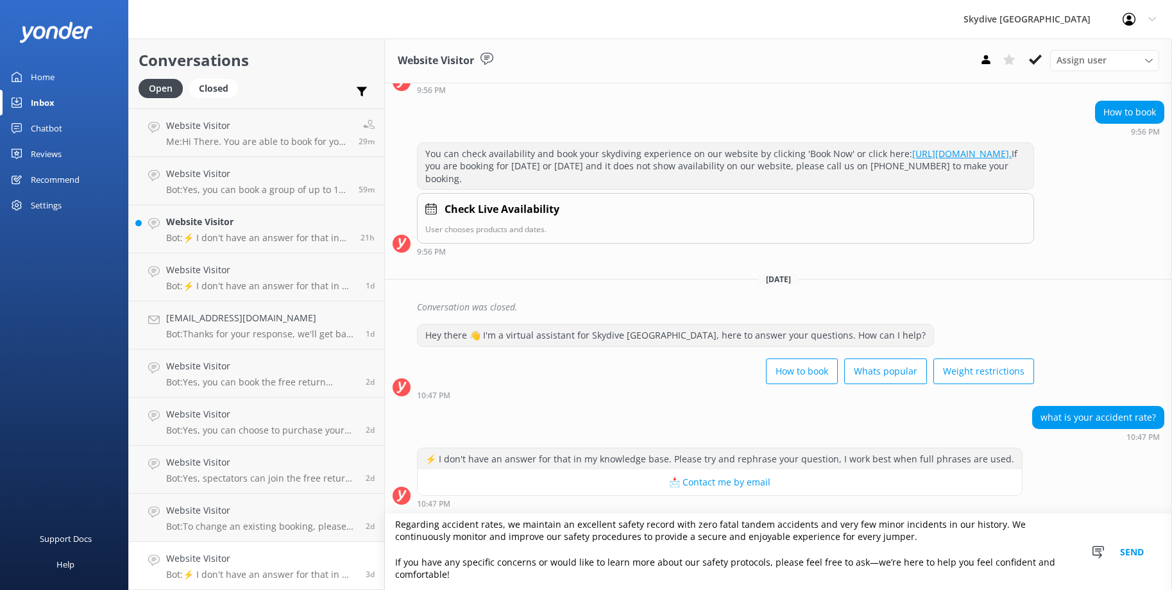
scroll to position [44, 0]
click at [476, 574] on textarea "Hi there. At [GEOGRAPHIC_DATA], safety is our top priority. We adhere to the hi…" at bounding box center [778, 552] width 787 height 76
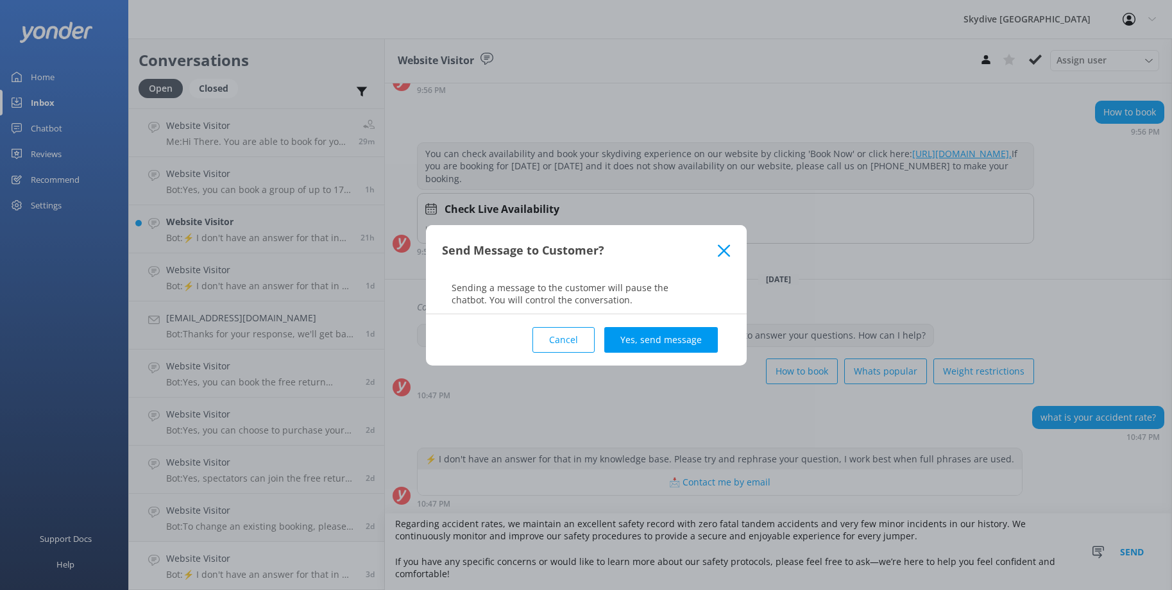
click at [560, 338] on button "Cancel" at bounding box center [563, 340] width 62 height 26
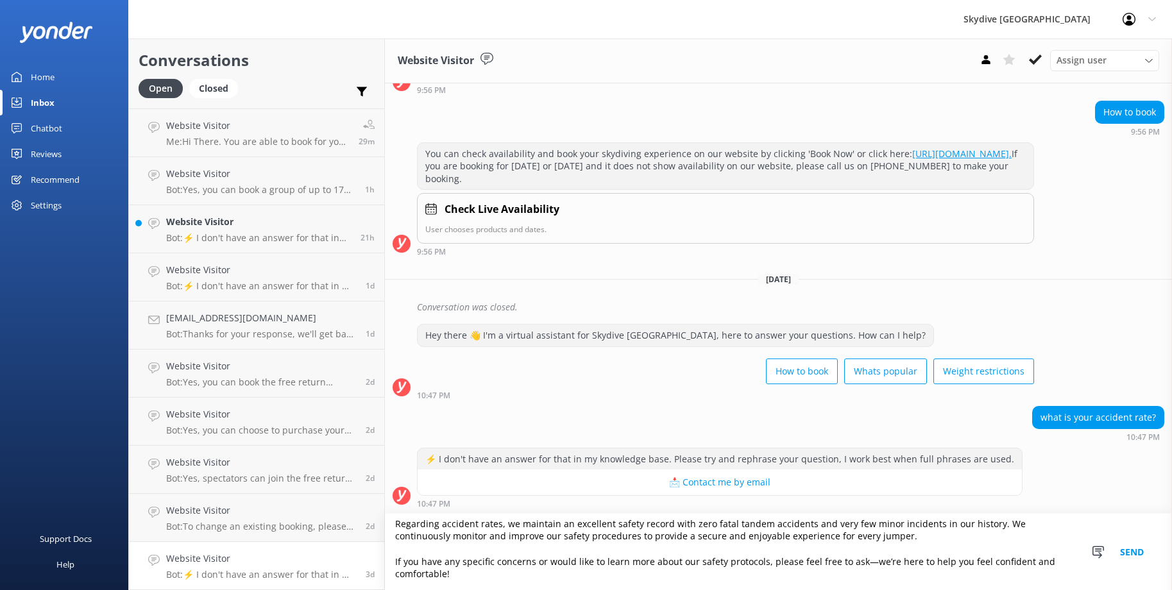
click at [454, 571] on textarea "Hi there. At [GEOGRAPHIC_DATA], safety is our top priority. We adhere to the hi…" at bounding box center [778, 552] width 787 height 76
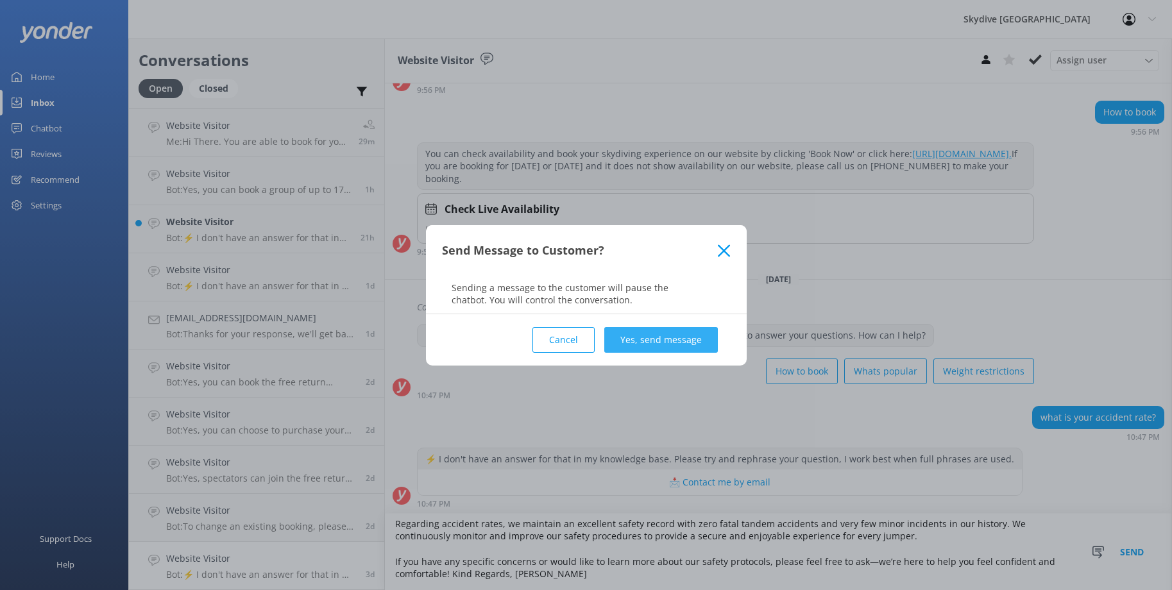
type textarea "Hi there. At [GEOGRAPHIC_DATA], safety is our top priority. We adhere to the hi…"
click at [634, 346] on button "Yes, send message" at bounding box center [661, 340] width 114 height 26
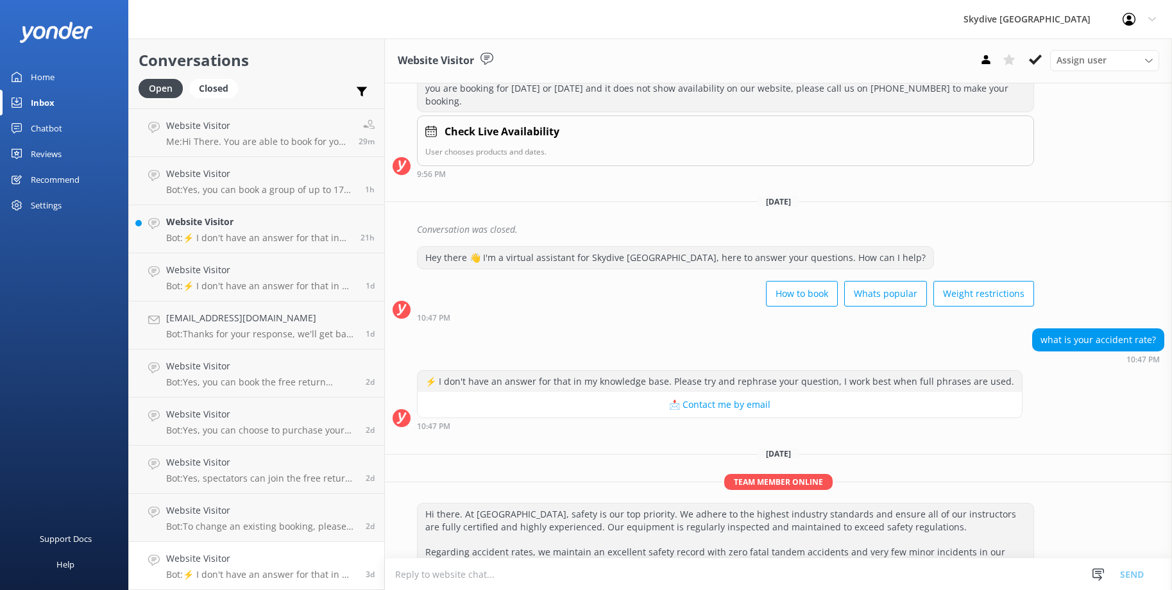
scroll to position [357, 0]
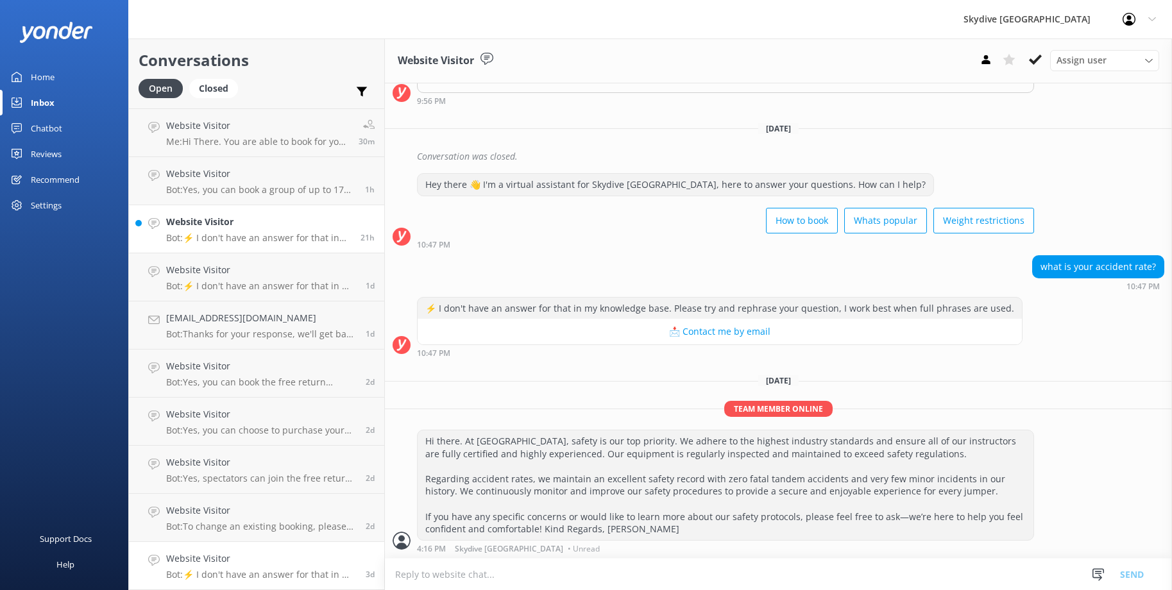
click at [230, 233] on p "Bot: ⚡ I don't have an answer for that in my knowledge base. Please try and rep…" at bounding box center [258, 238] width 185 height 12
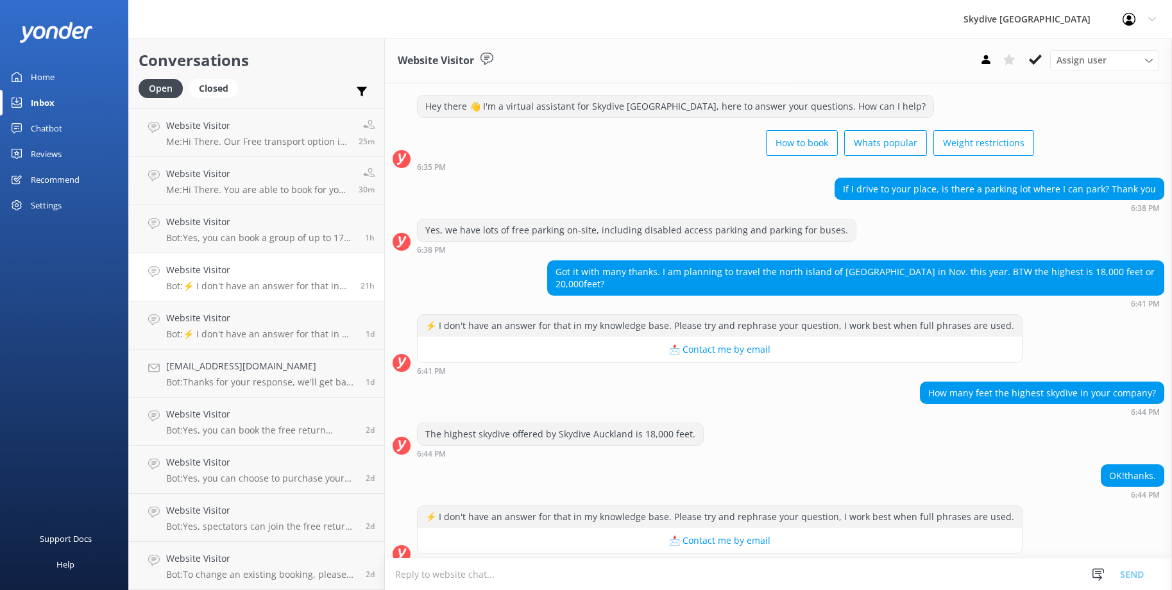
scroll to position [23, 0]
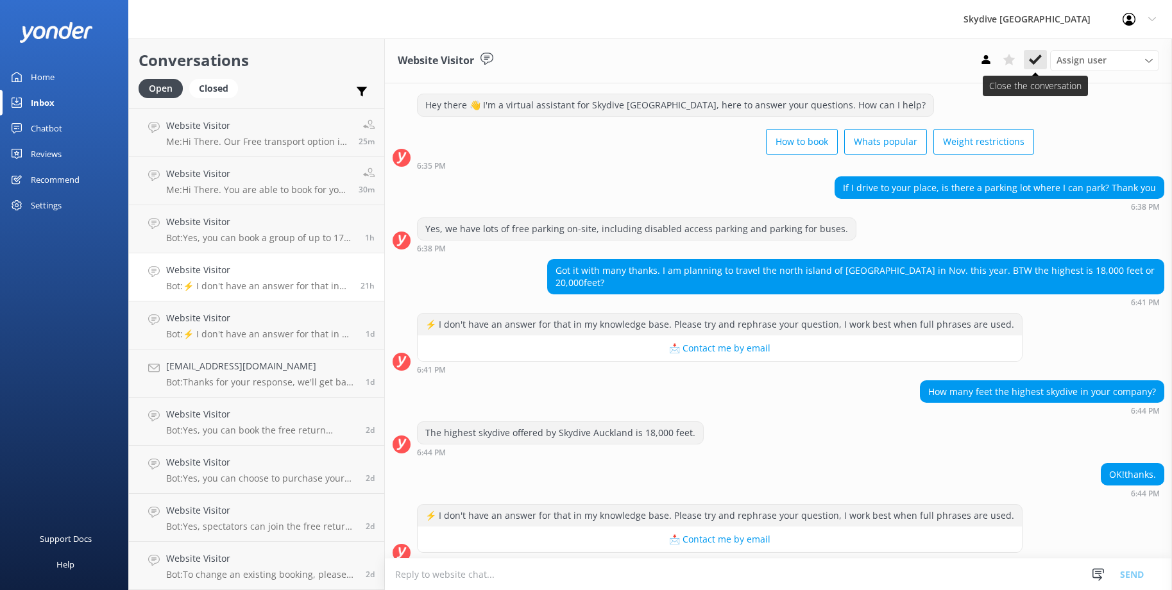
click at [1033, 62] on use at bounding box center [1035, 60] width 13 height 10
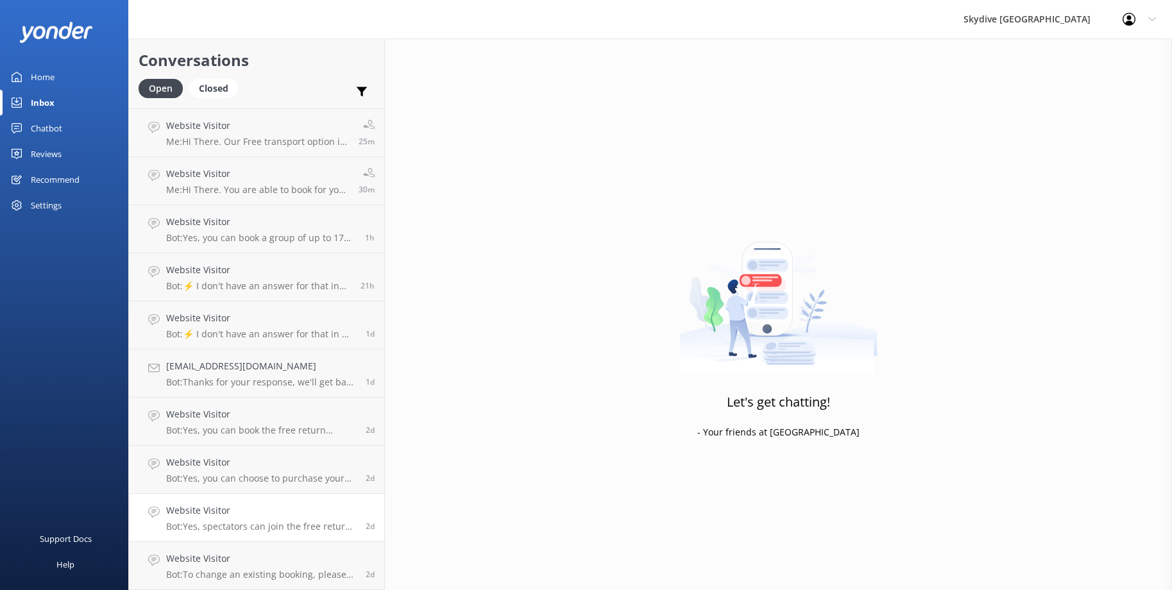
scroll to position [141, 0]
click at [268, 571] on p "Bot: To change an existing booking, please forward your skydive booking confirm…" at bounding box center [261, 575] width 190 height 12
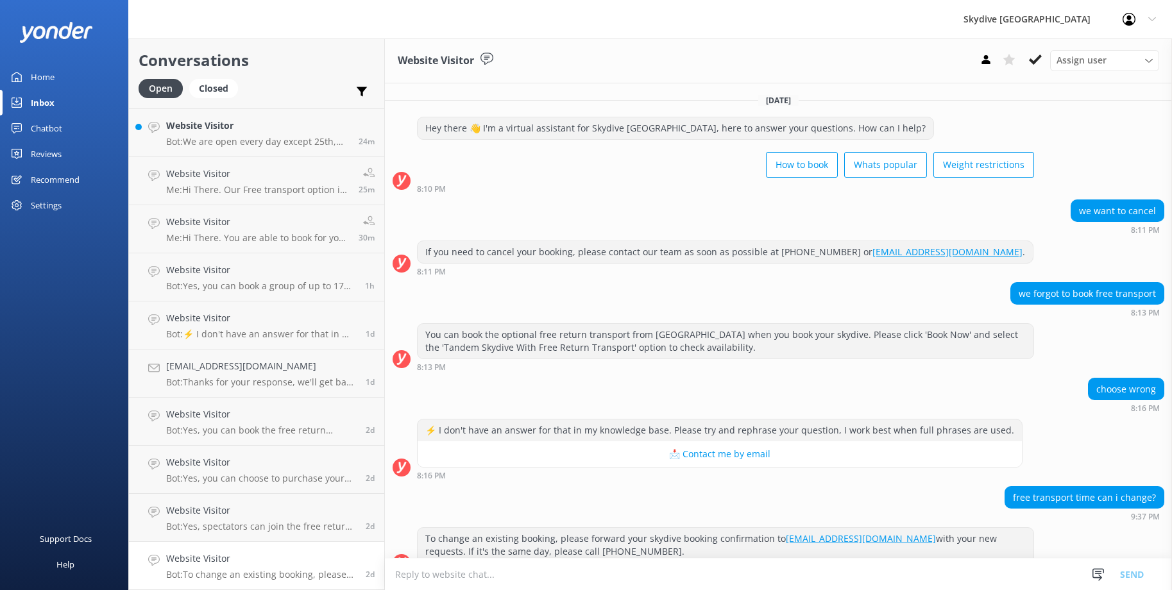
scroll to position [22, 0]
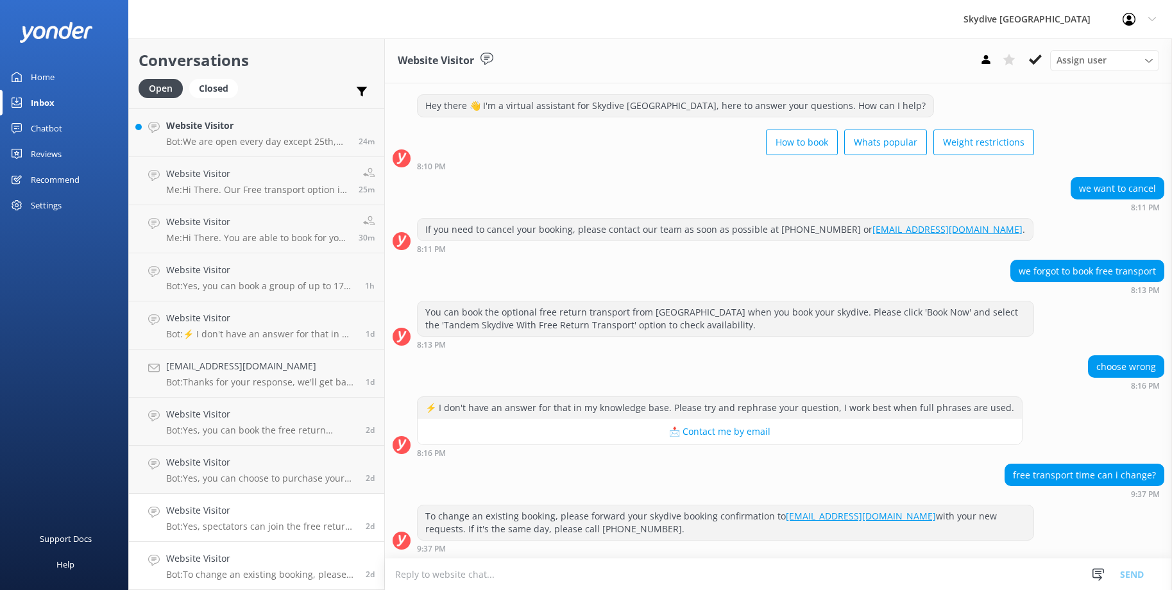
click at [225, 528] on p "Bot: Yes, spectators can join the free return transport from [GEOGRAPHIC_DATA] …" at bounding box center [261, 527] width 190 height 12
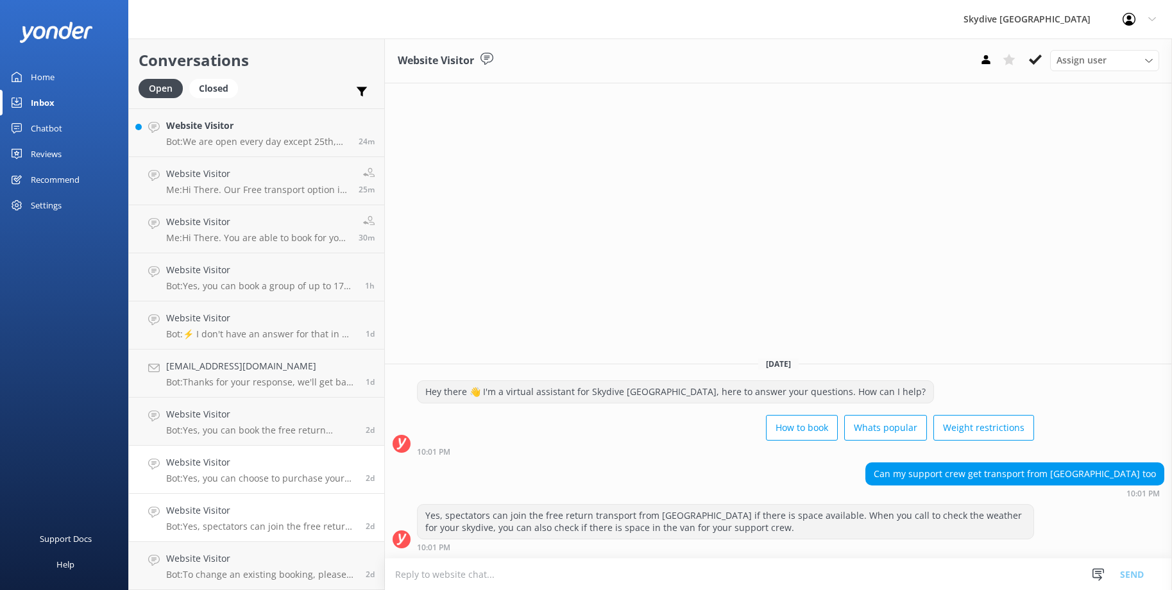
click at [260, 469] on h4 "Website Visitor" at bounding box center [261, 462] width 190 height 14
click at [274, 418] on h4 "Website Visitor" at bounding box center [261, 414] width 190 height 14
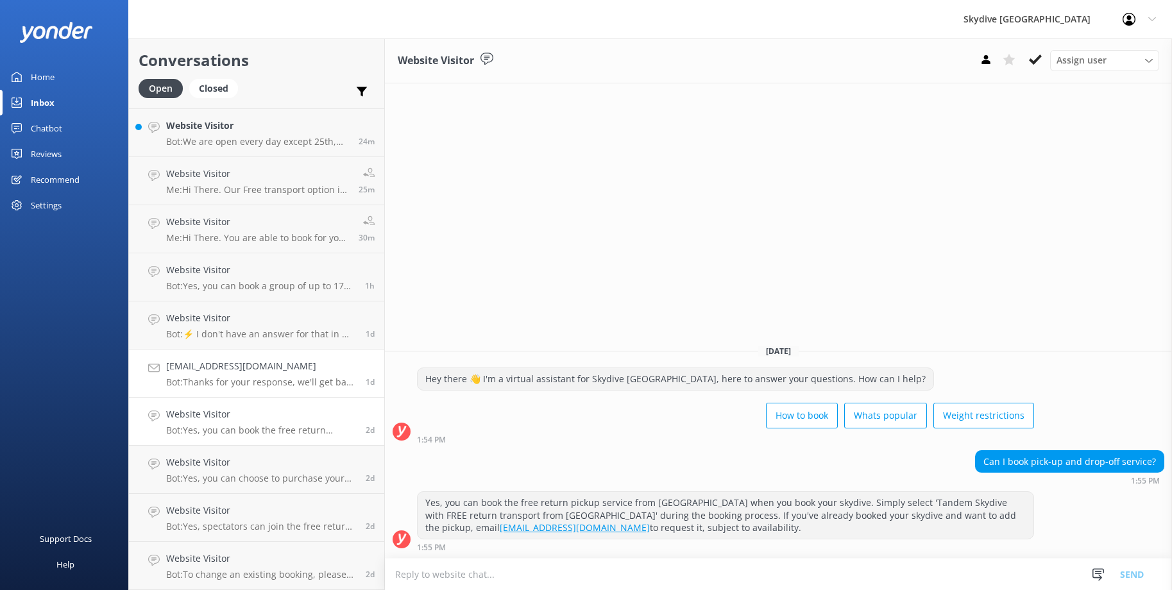
click at [283, 380] on p "Bot: Thanks for your response, we'll get back to you as soon as we can during o…" at bounding box center [261, 382] width 190 height 12
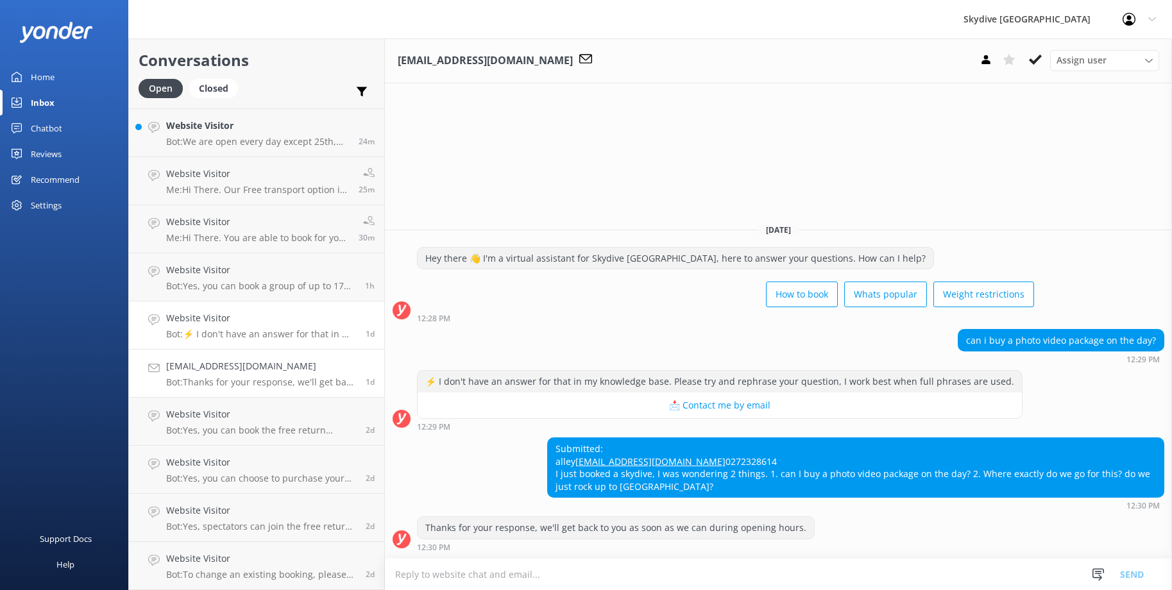
click at [221, 327] on div "Website Visitor Bot: ⚡ I don't have an answer for that in my knowledge base. Pl…" at bounding box center [261, 325] width 190 height 28
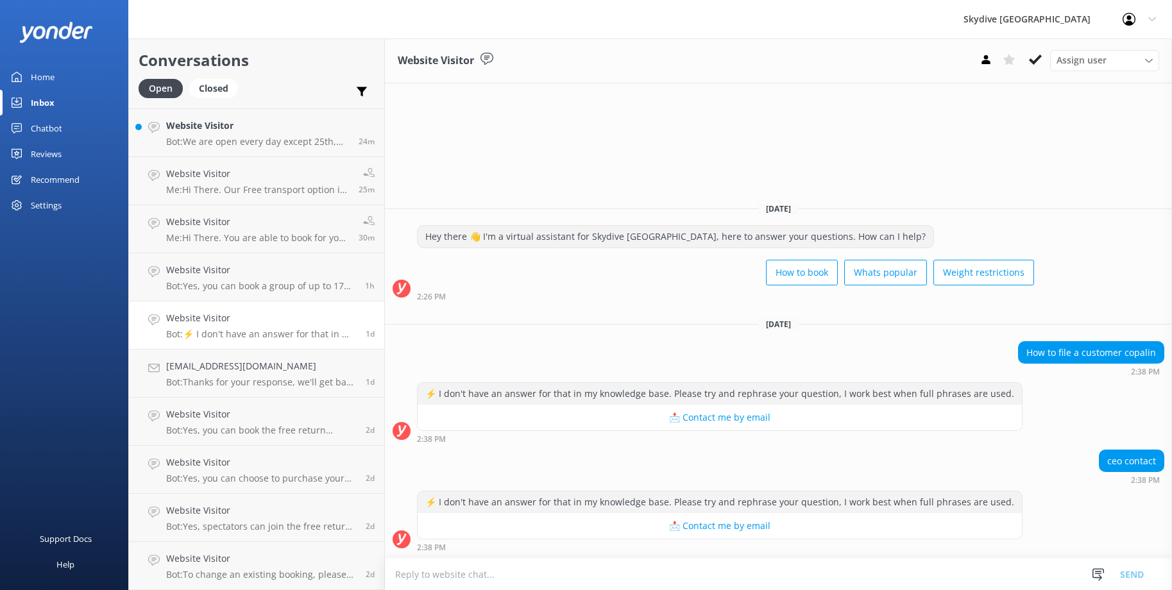
click at [274, 332] on p "Bot: ⚡ I don't have an answer for that in my knowledge base. Please try and rep…" at bounding box center [261, 334] width 190 height 12
click at [285, 333] on p "Bot: ⚡ I don't have an answer for that in my knowledge base. Please try and rep…" at bounding box center [261, 334] width 190 height 12
click at [275, 335] on p "Bot: ⚡ I don't have an answer for that in my knowledge base. Please try and rep…" at bounding box center [261, 334] width 190 height 12
click at [253, 290] on p "Bot: Yes, you can book a group of up to 17 people for a 13,000ft skydive. Our s…" at bounding box center [260, 286] width 189 height 12
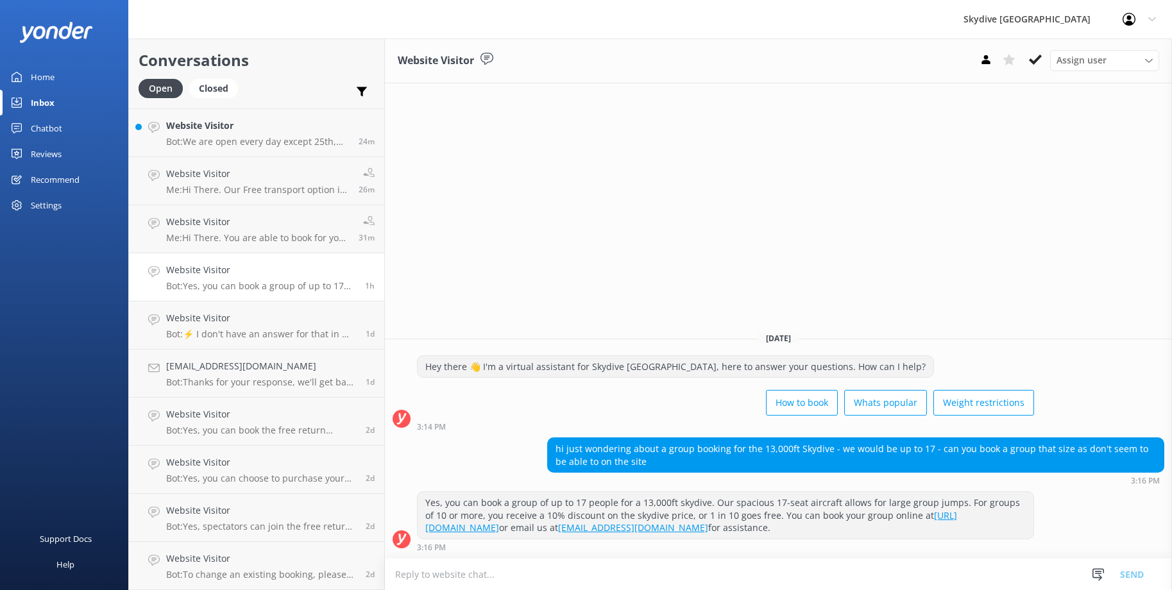
click at [237, 267] on h4 "Website Visitor" at bounding box center [260, 270] width 189 height 14
click at [241, 240] on p "Me: Hi There. You are able to book for your High Altitude Endorsement on our we…" at bounding box center [257, 238] width 183 height 12
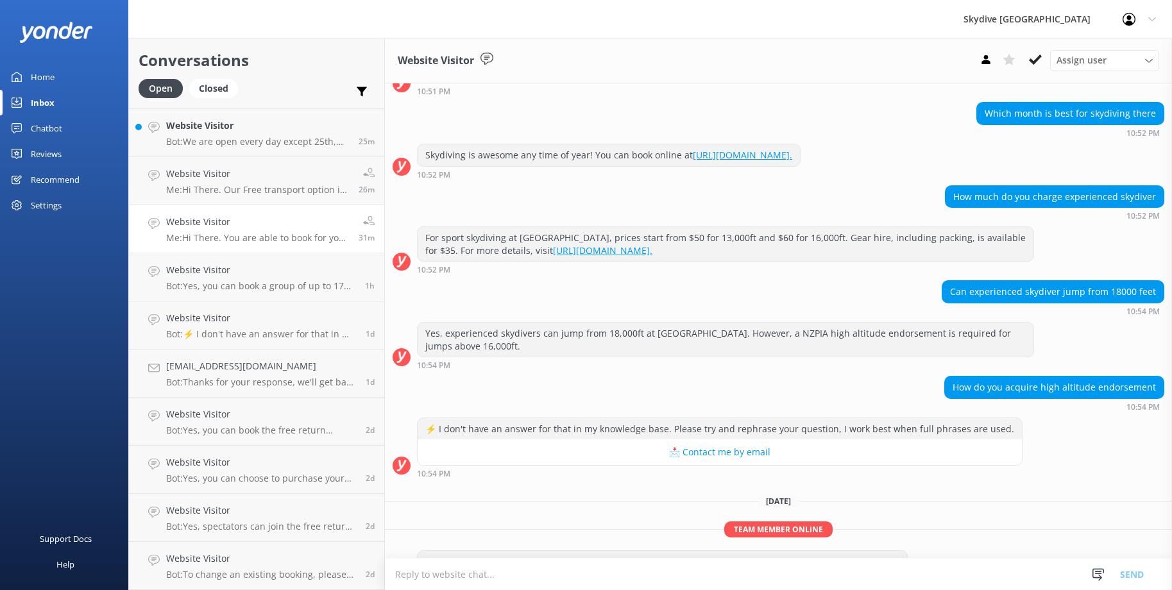
scroll to position [238, 0]
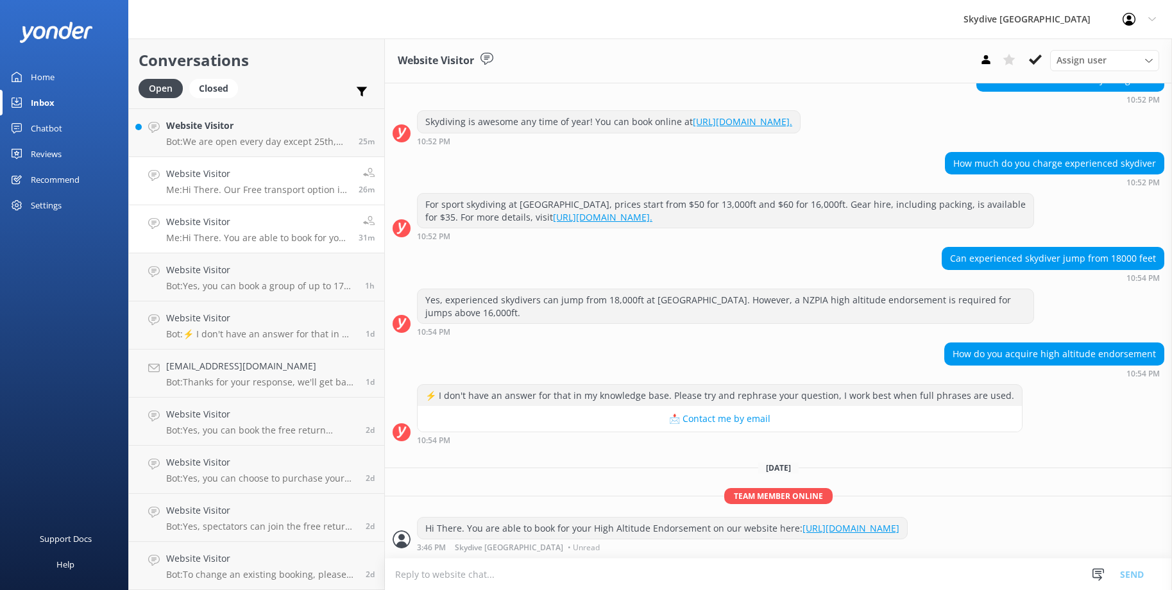
click at [231, 184] on p "Me: Hi There. Our Free transport option is available for a 10am booking every m…" at bounding box center [257, 190] width 183 height 12
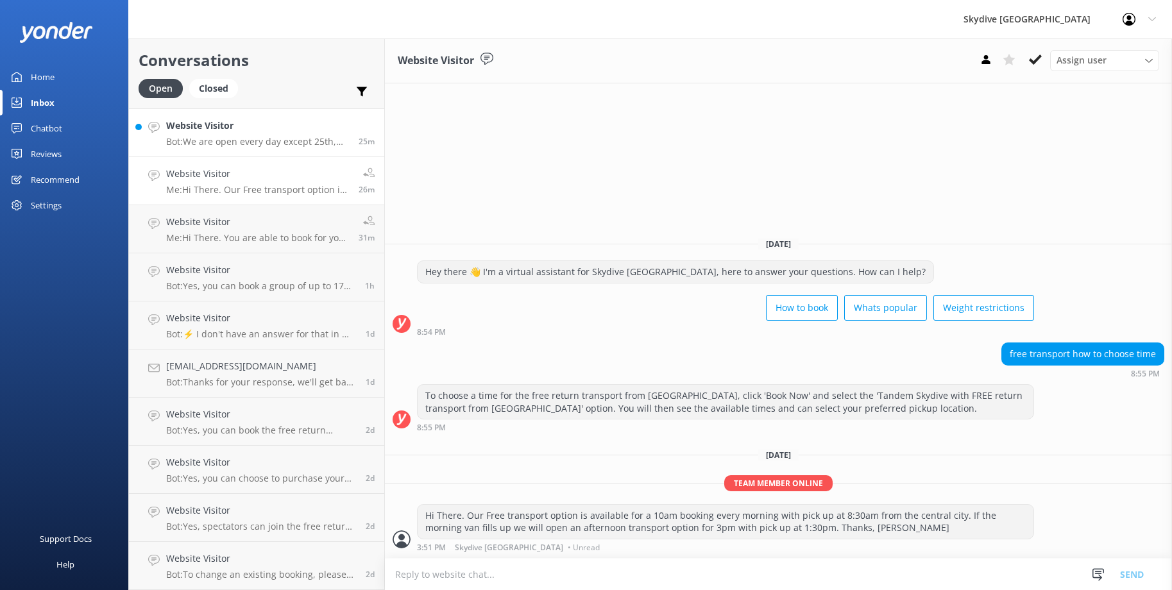
click at [237, 142] on p "Bot: We are open every day except 25th, [DATE] and 1st, [DATE] and NZ public ho…" at bounding box center [257, 142] width 183 height 12
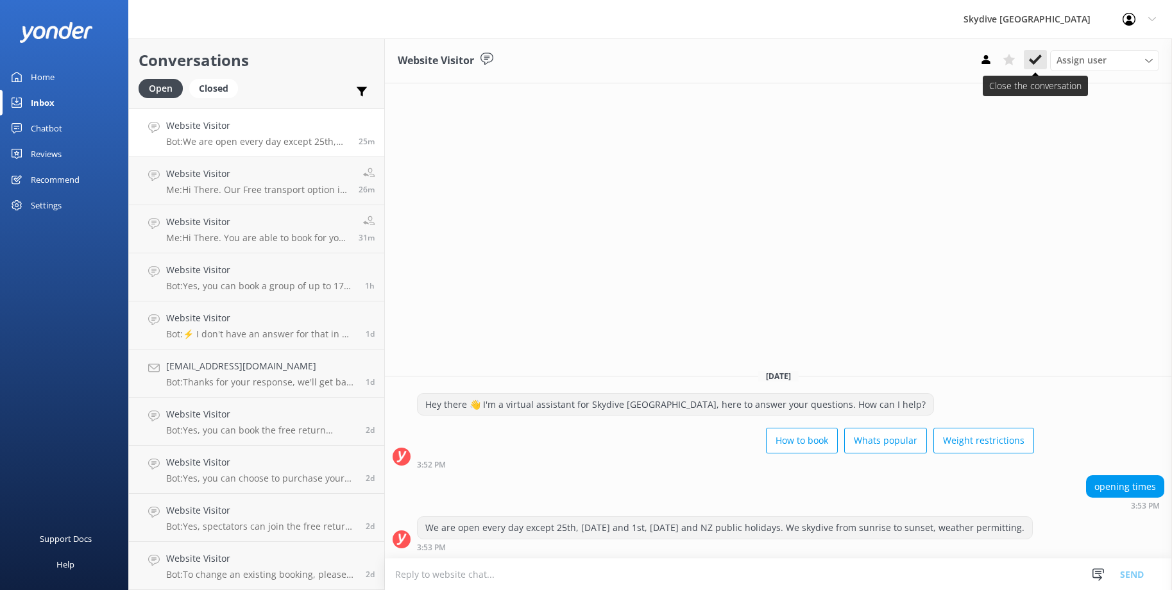
click at [1028, 65] on button at bounding box center [1034, 59] width 23 height 19
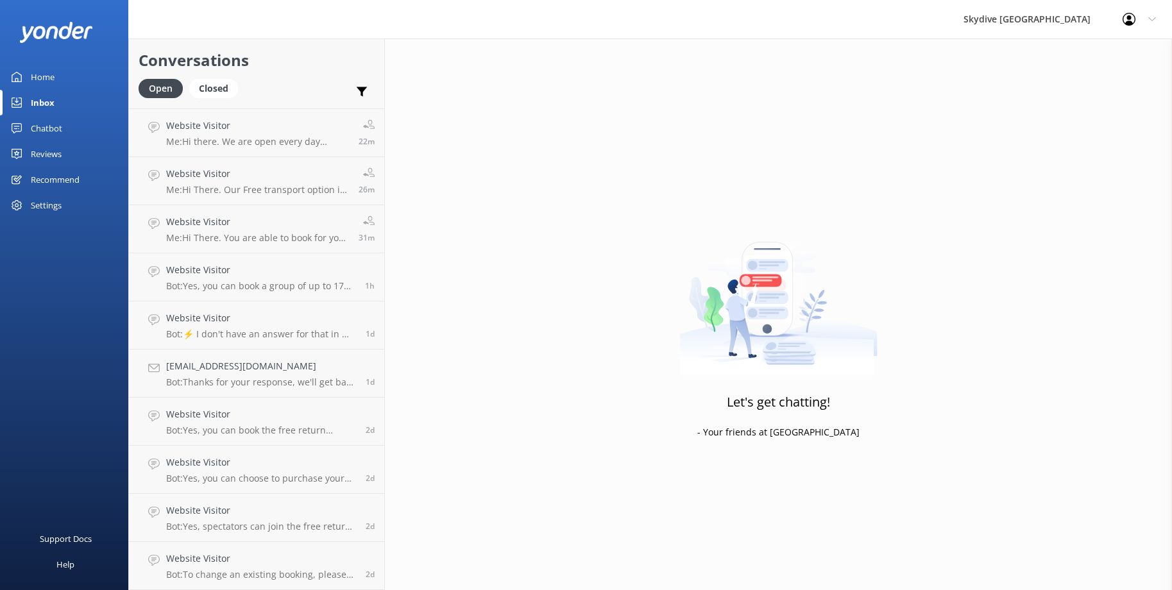
scroll to position [93, 0]
